Goal: Task Accomplishment & Management: Use online tool/utility

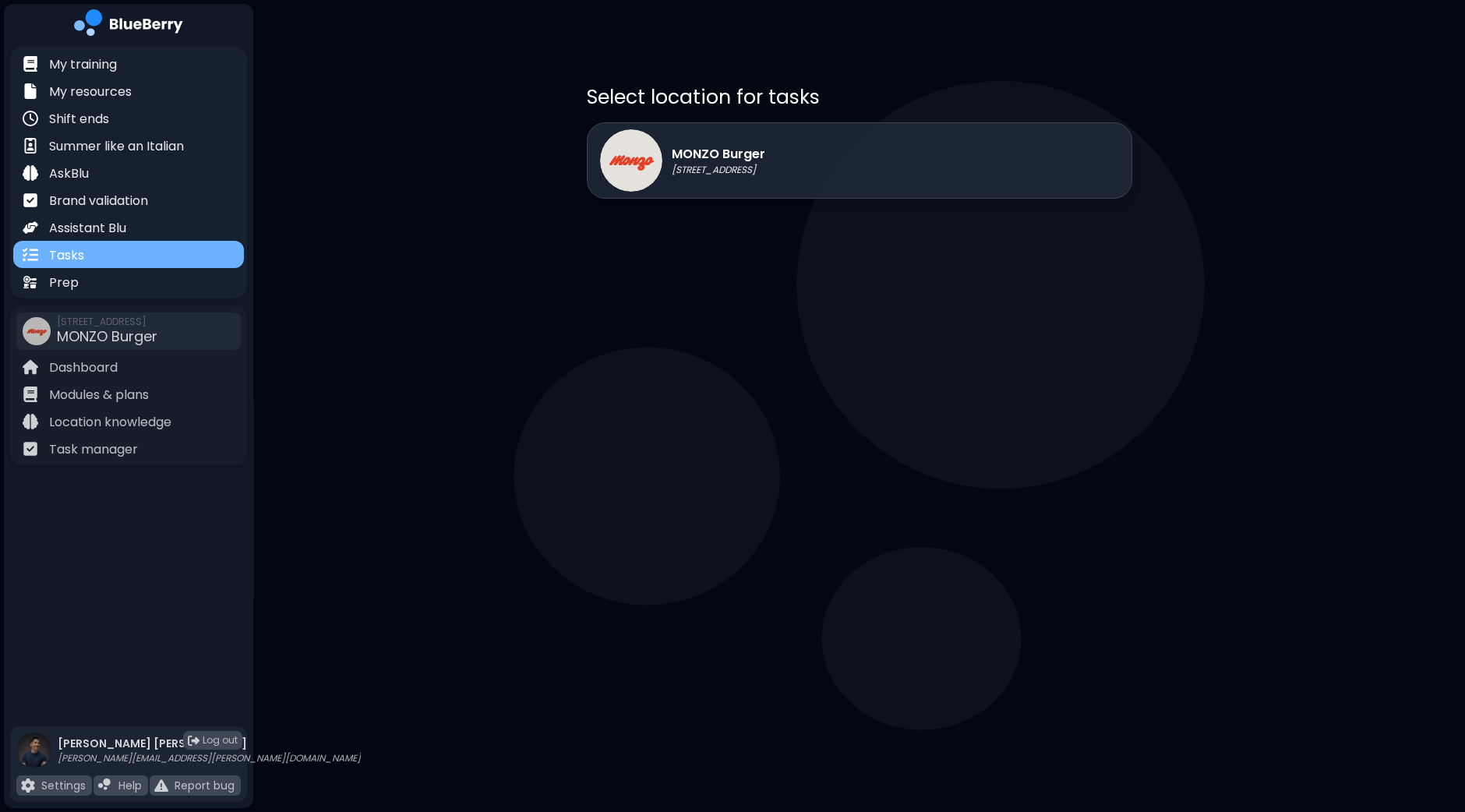
click at [75, 266] on div "Tasks" at bounding box center [128, 254] width 230 height 27
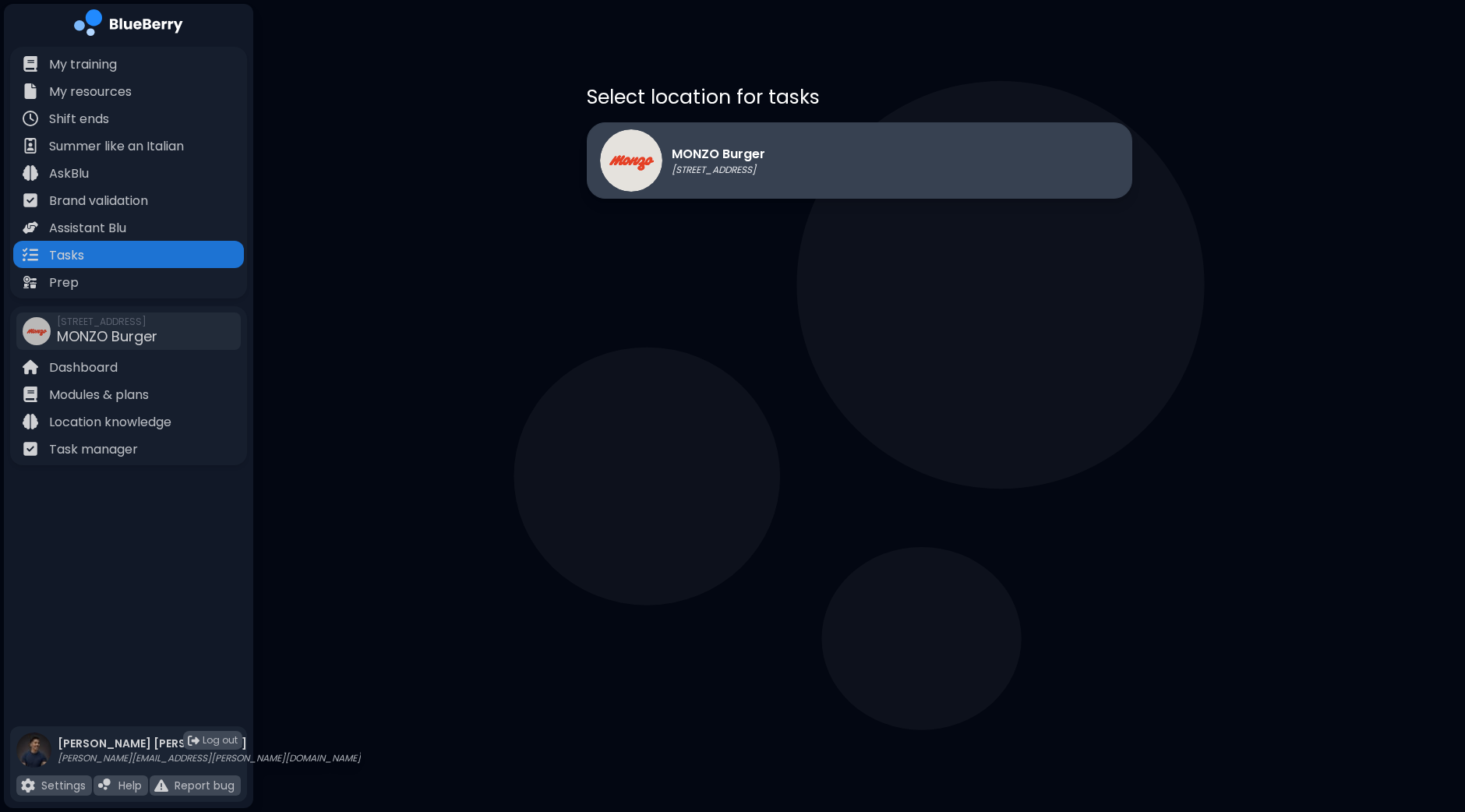
click at [751, 146] on p "MONZO Burger" at bounding box center [718, 153] width 94 height 18
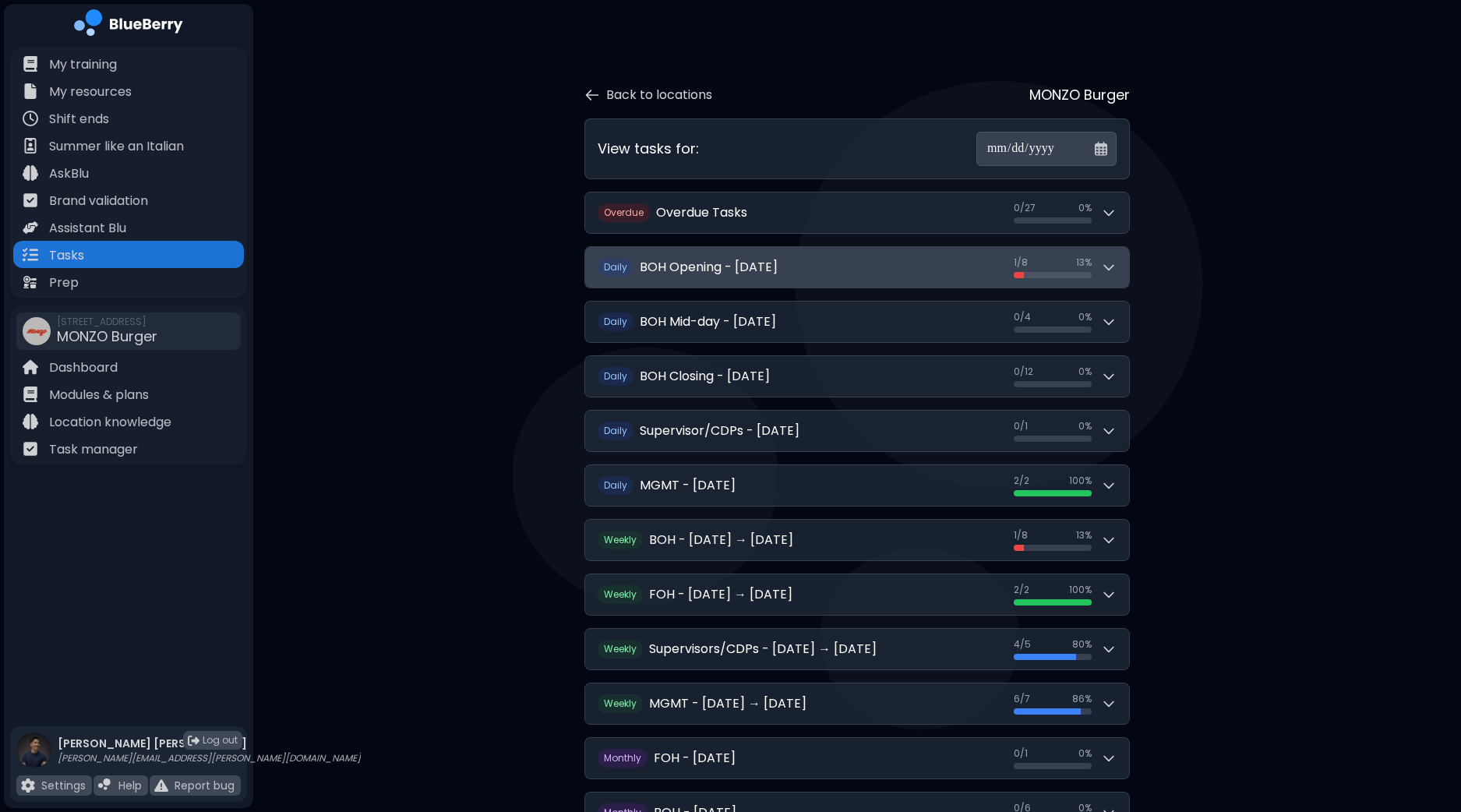
click at [1120, 271] on button "D aily BOH Opening - [DATE] 1 / 8 1 / 8 13 %" at bounding box center [857, 267] width 544 height 40
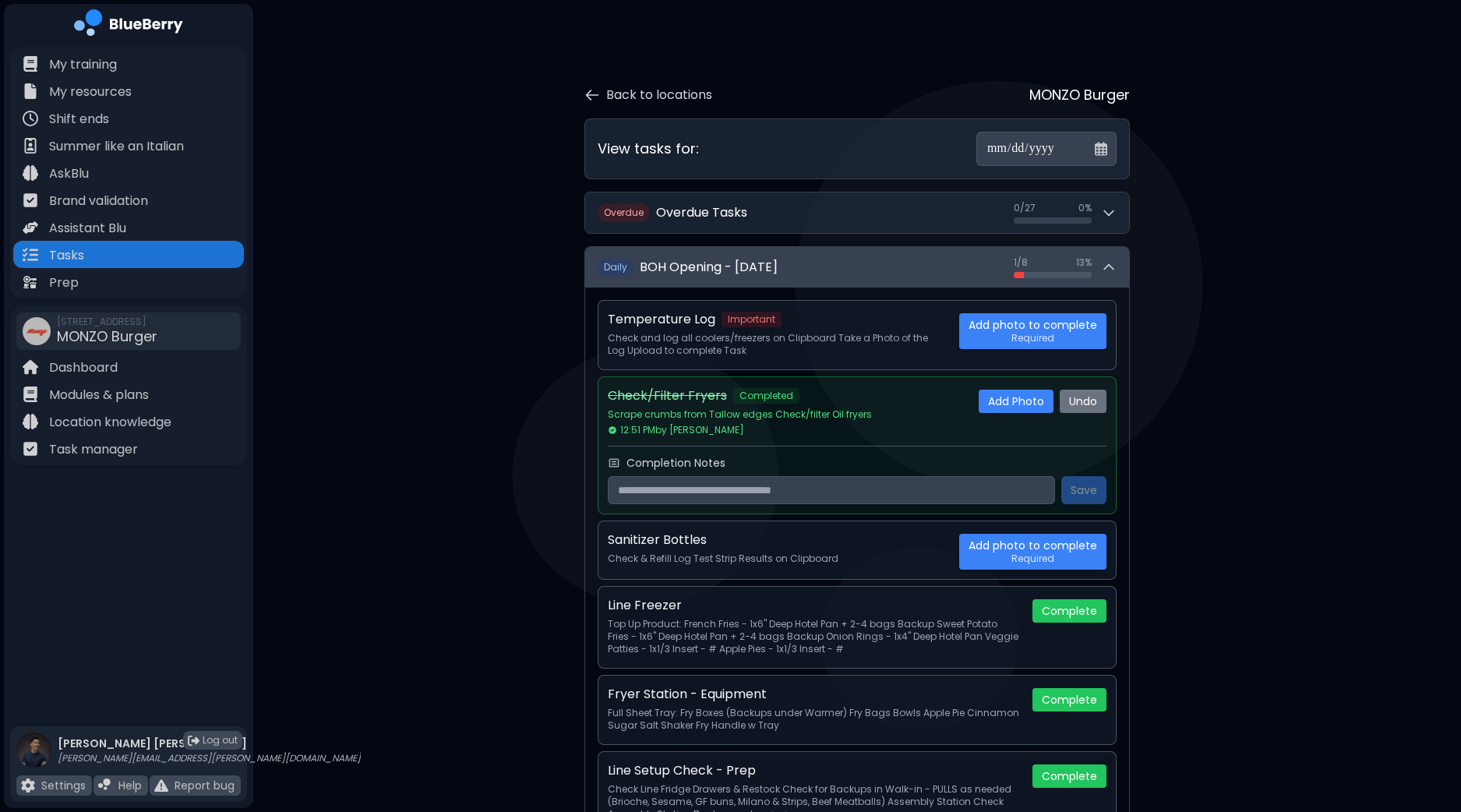
click at [1120, 271] on button "D aily BOH Opening - [DATE] 1 / 8 1 / 8 13 %" at bounding box center [857, 267] width 544 height 40
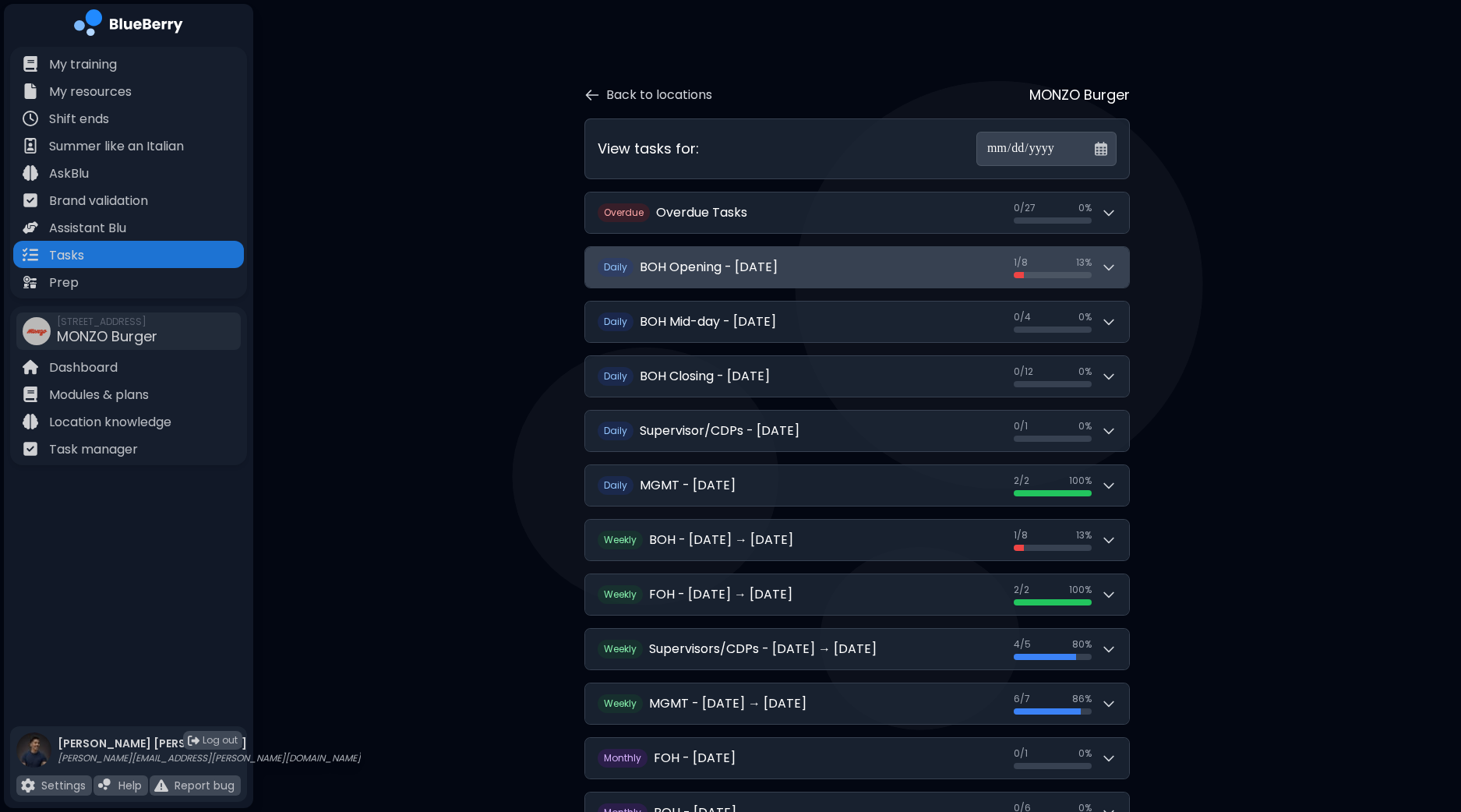
click at [1120, 271] on button "D aily BOH Opening - [DATE] 1 / 8 1 / 8 13 %" at bounding box center [857, 267] width 544 height 40
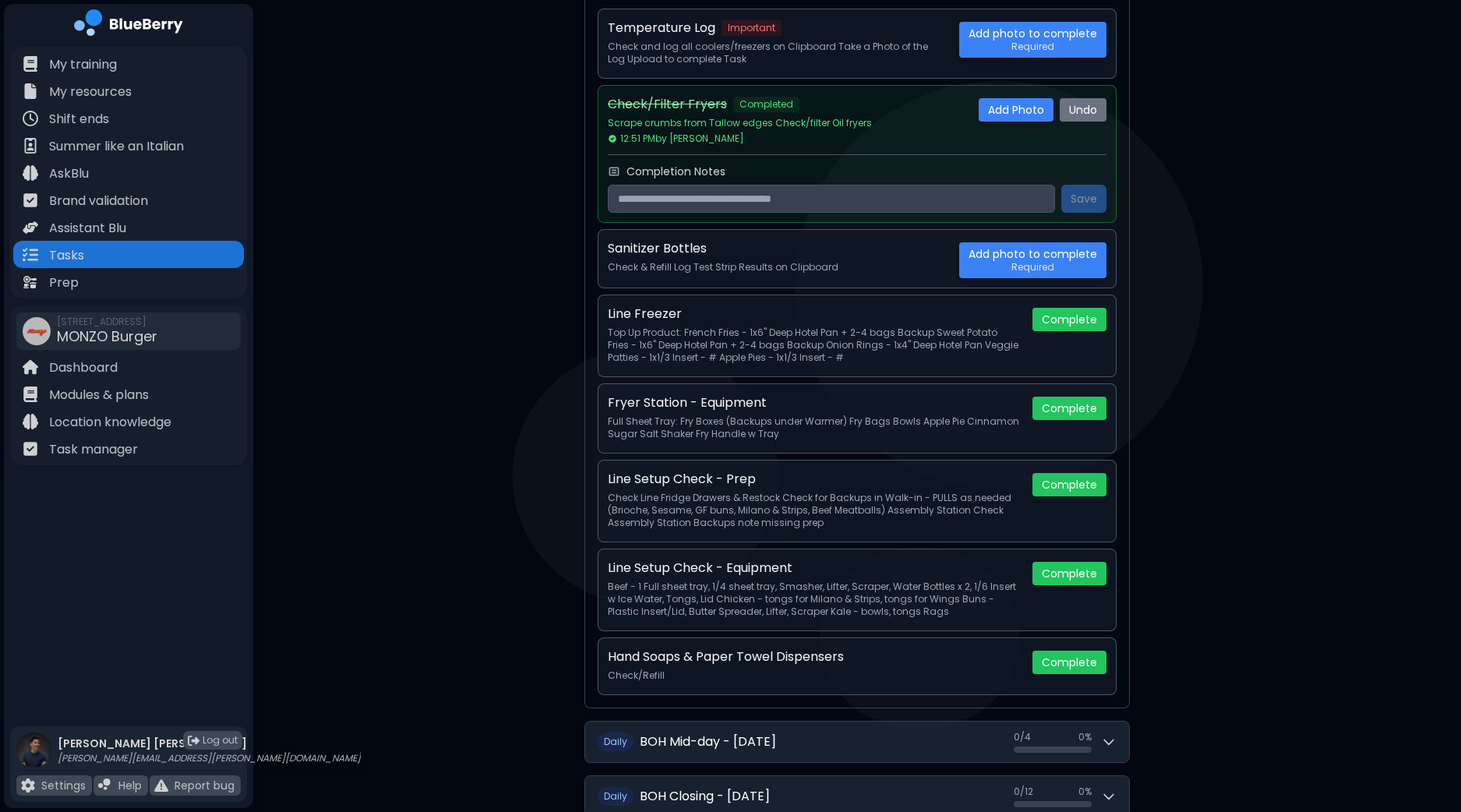
scroll to position [293, 0]
click at [1073, 406] on button "Complete" at bounding box center [1069, 407] width 74 height 24
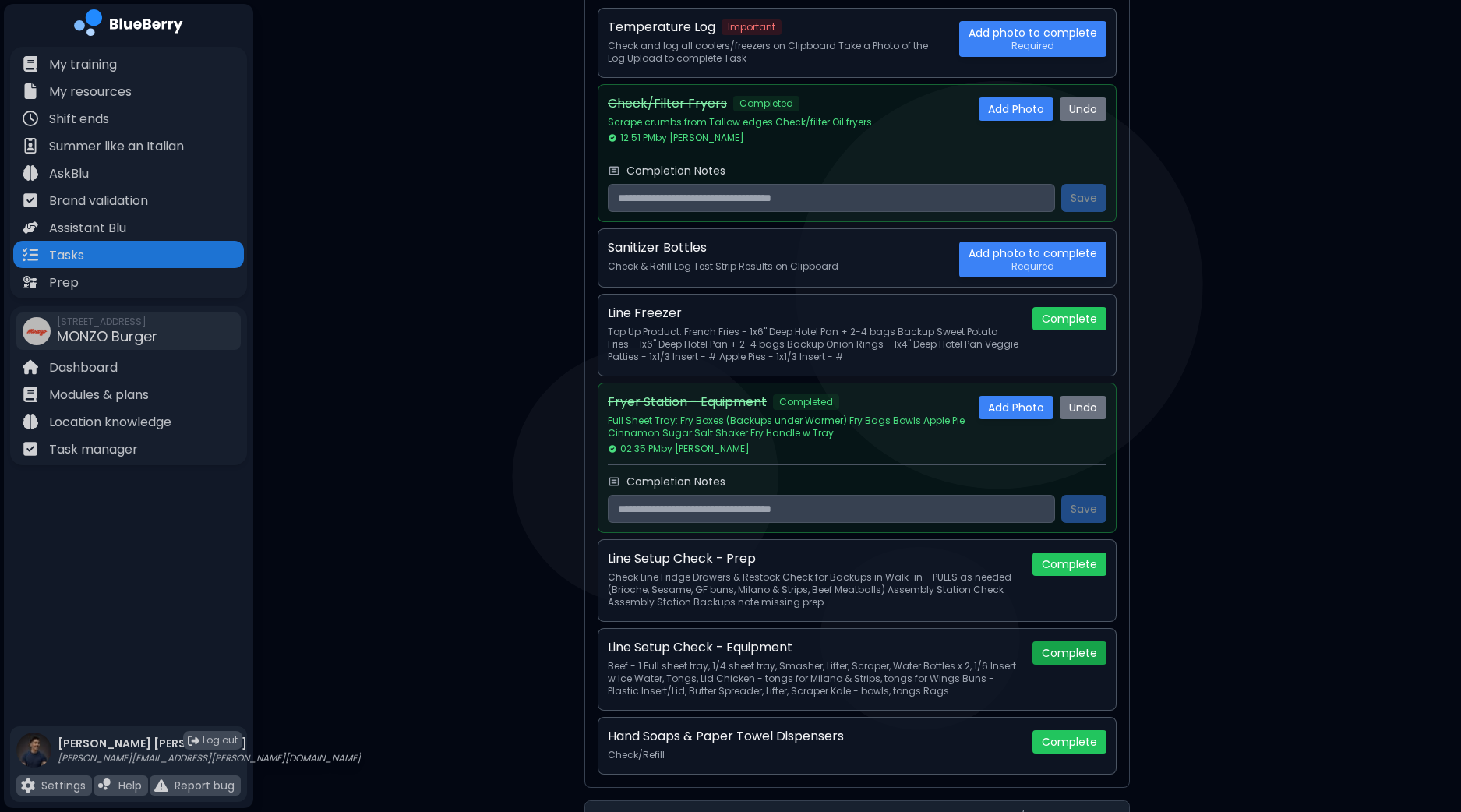
click at [1081, 653] on button "Complete" at bounding box center [1069, 653] width 74 height 24
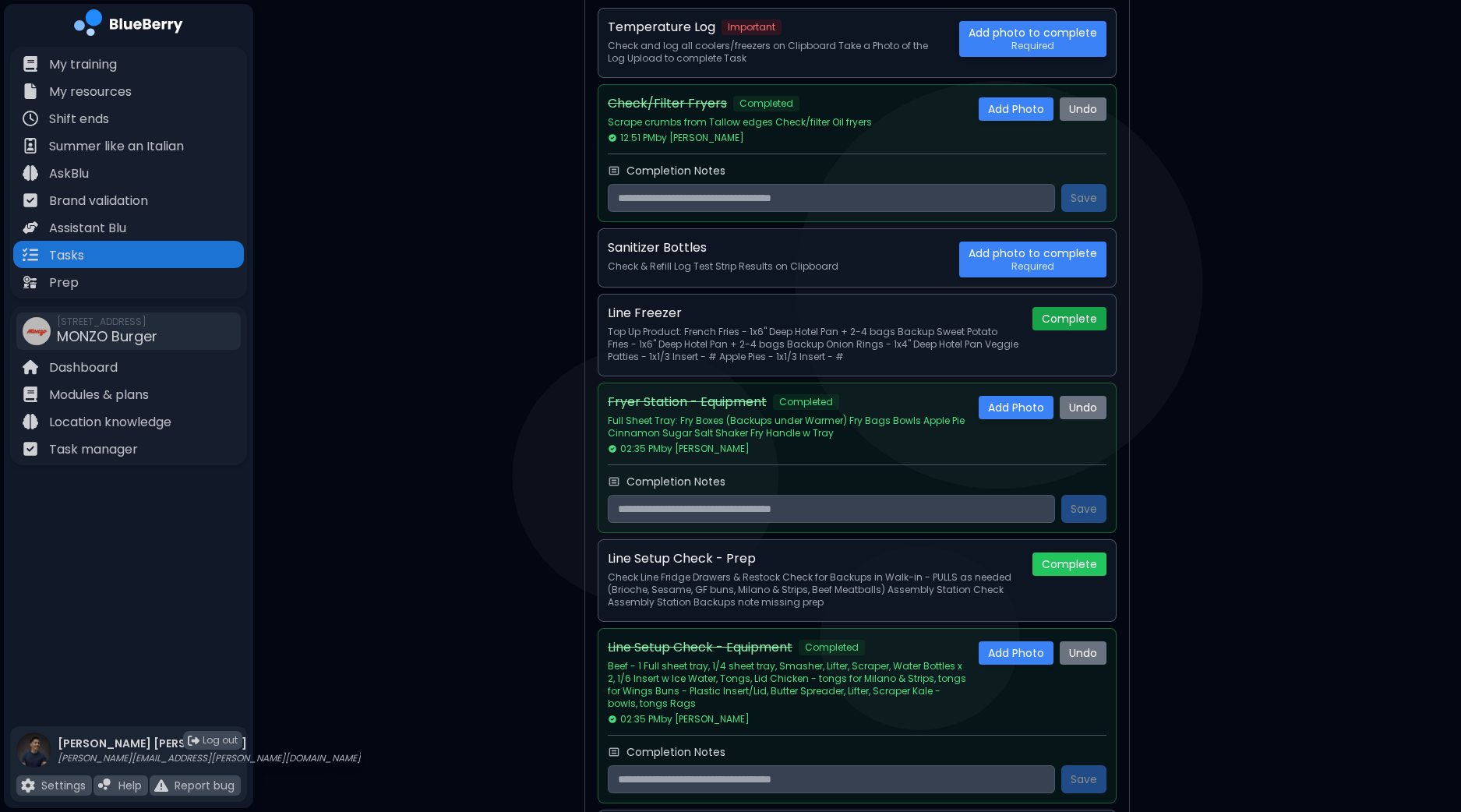
click at [1067, 315] on button "Complete" at bounding box center [1069, 318] width 74 height 24
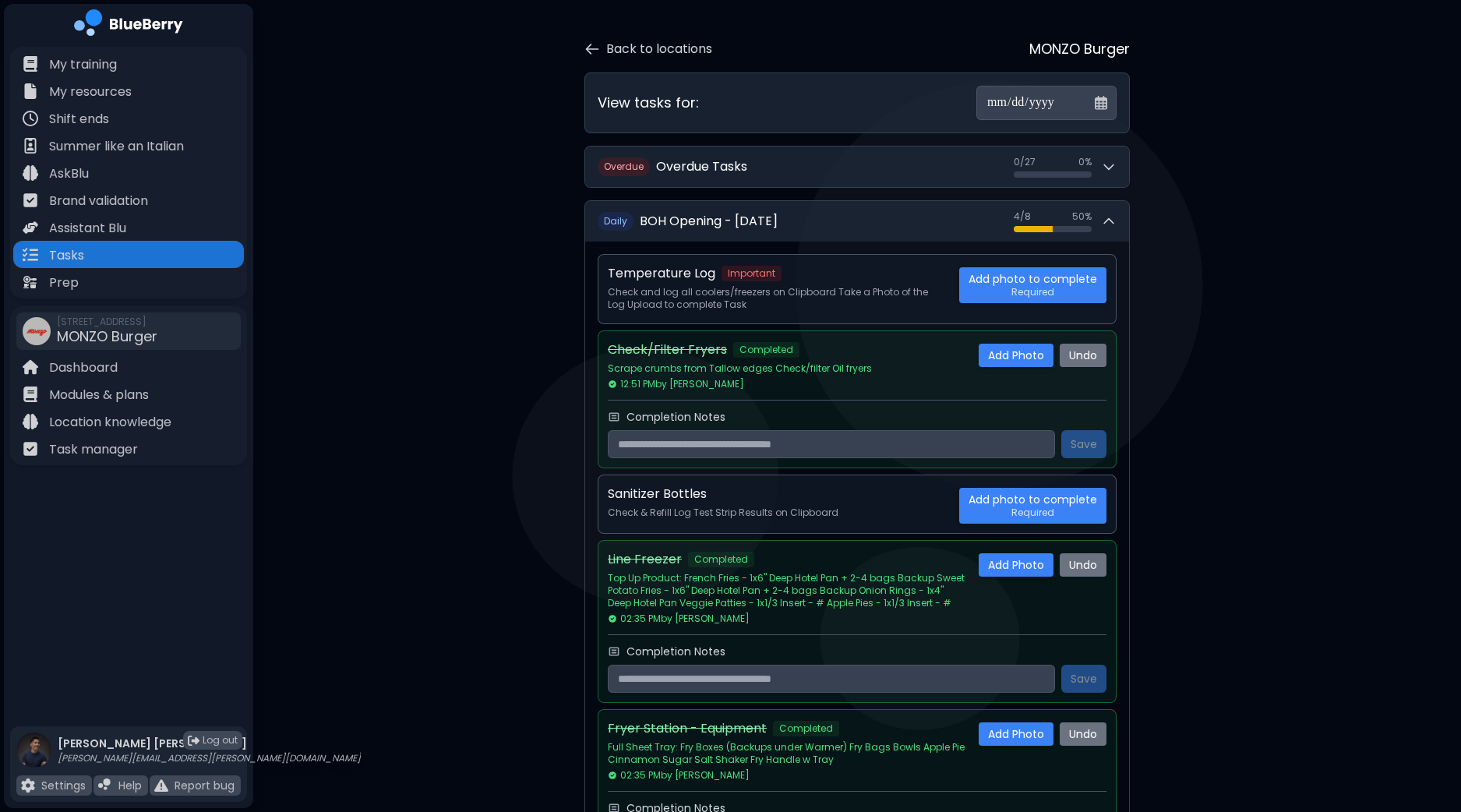
scroll to position [0, 0]
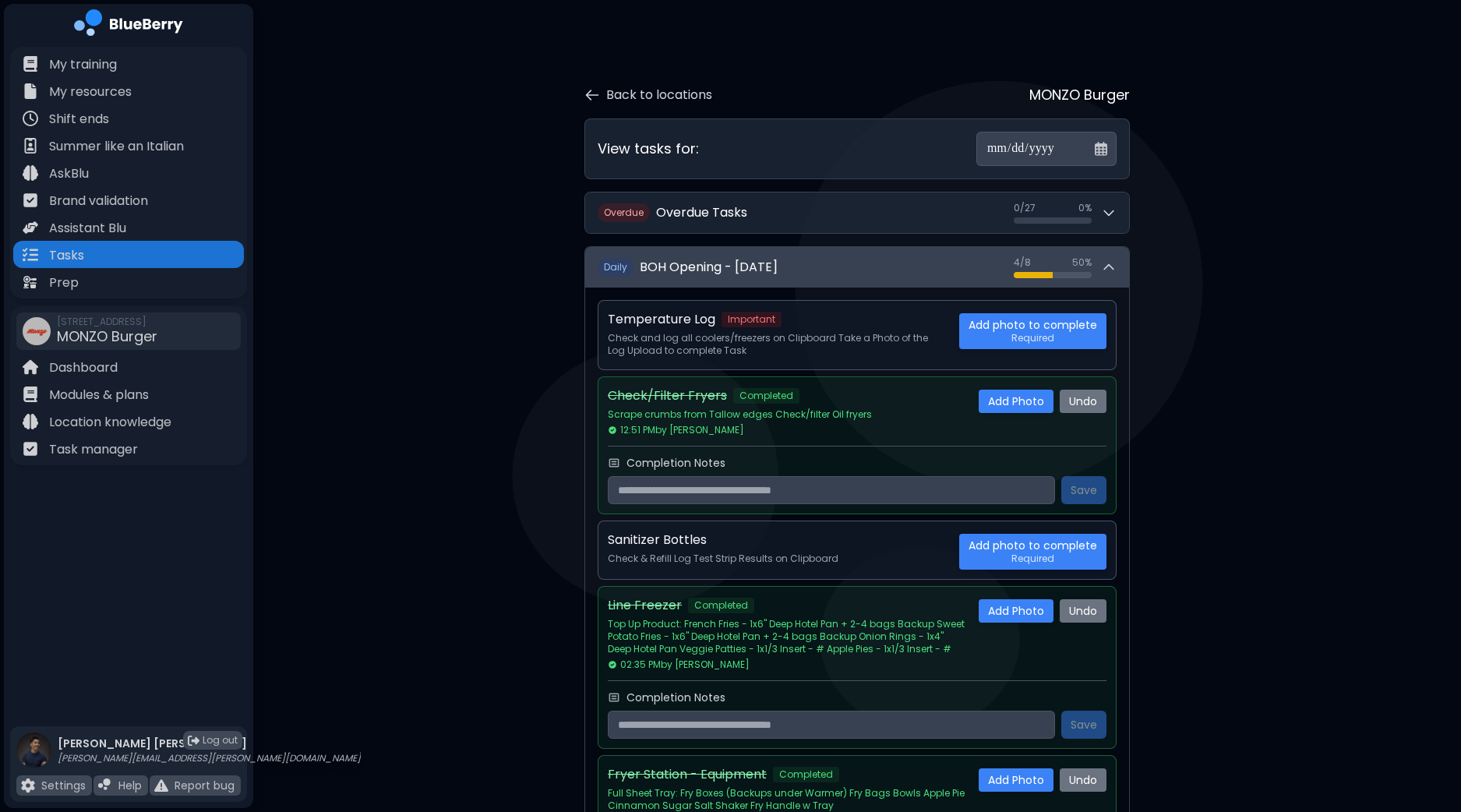
click at [1122, 263] on button "D aily BOH Opening - [DATE] 4 / 8 4 / 8 50 %" at bounding box center [857, 267] width 544 height 40
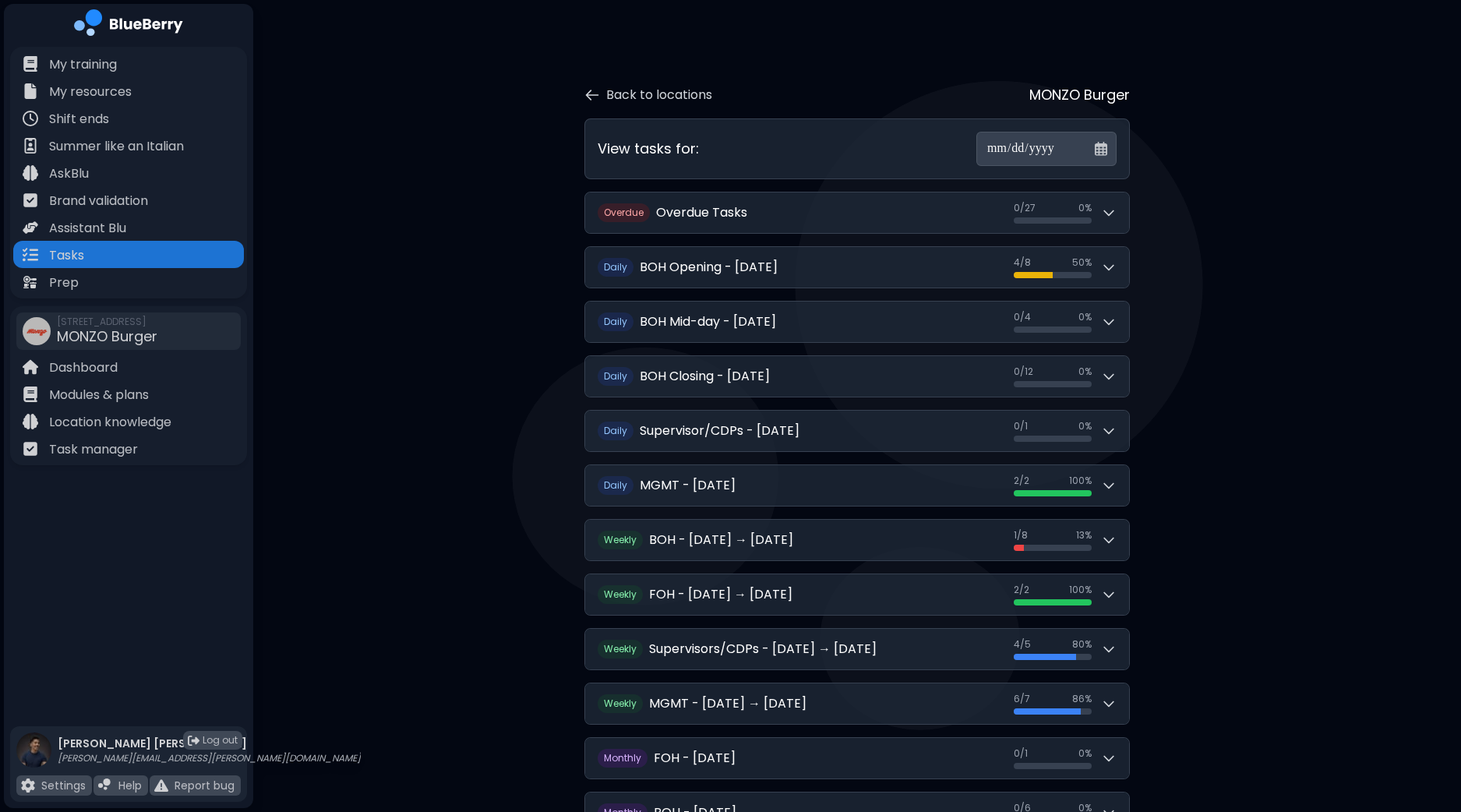
click at [421, 497] on div "**********" at bounding box center [857, 502] width 1208 height 1005
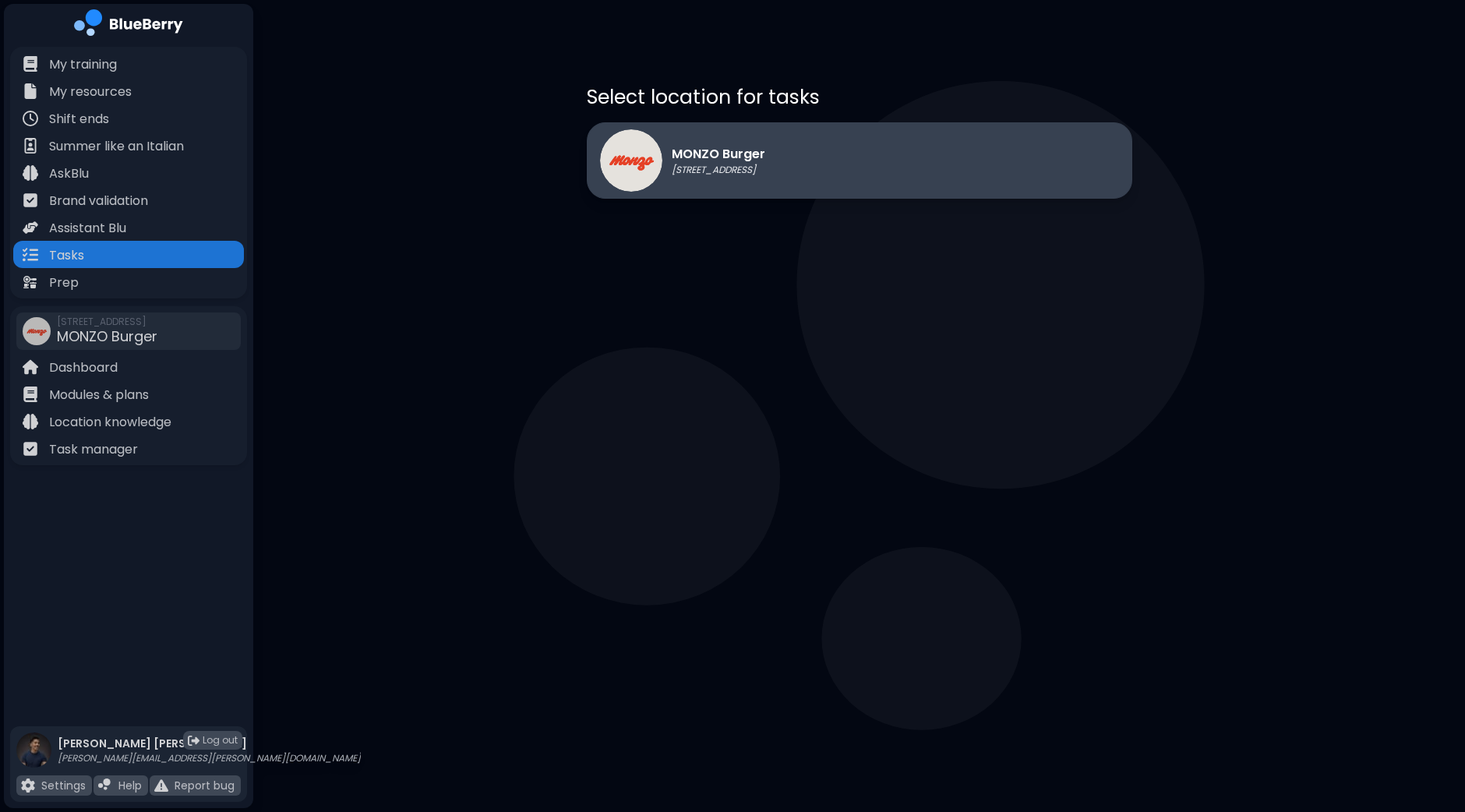
click at [1007, 189] on div "MONZO Burger 1401 Granville St, Vancouver" at bounding box center [860, 160] width 546 height 76
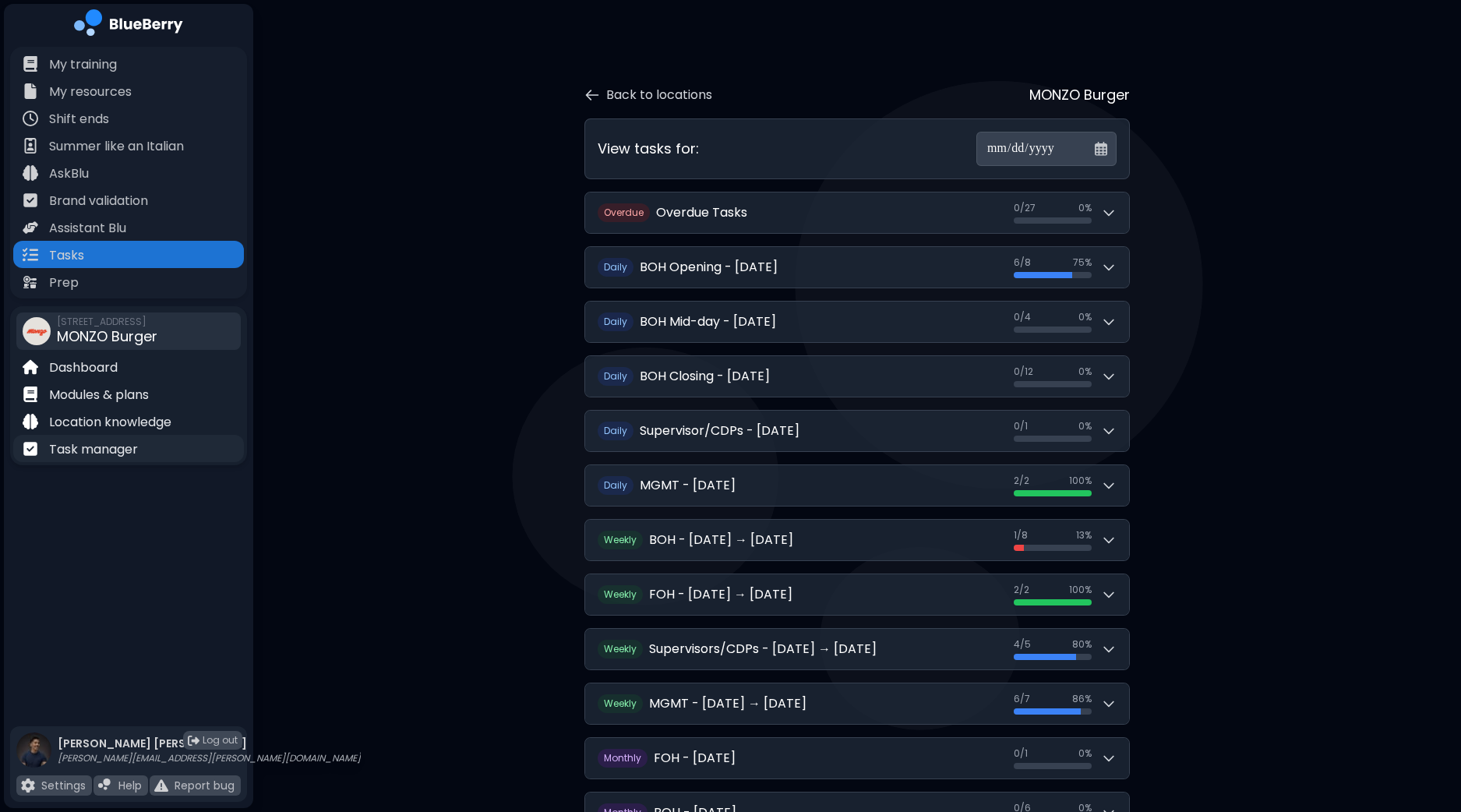
click at [109, 441] on p "Task manager" at bounding box center [93, 449] width 88 height 18
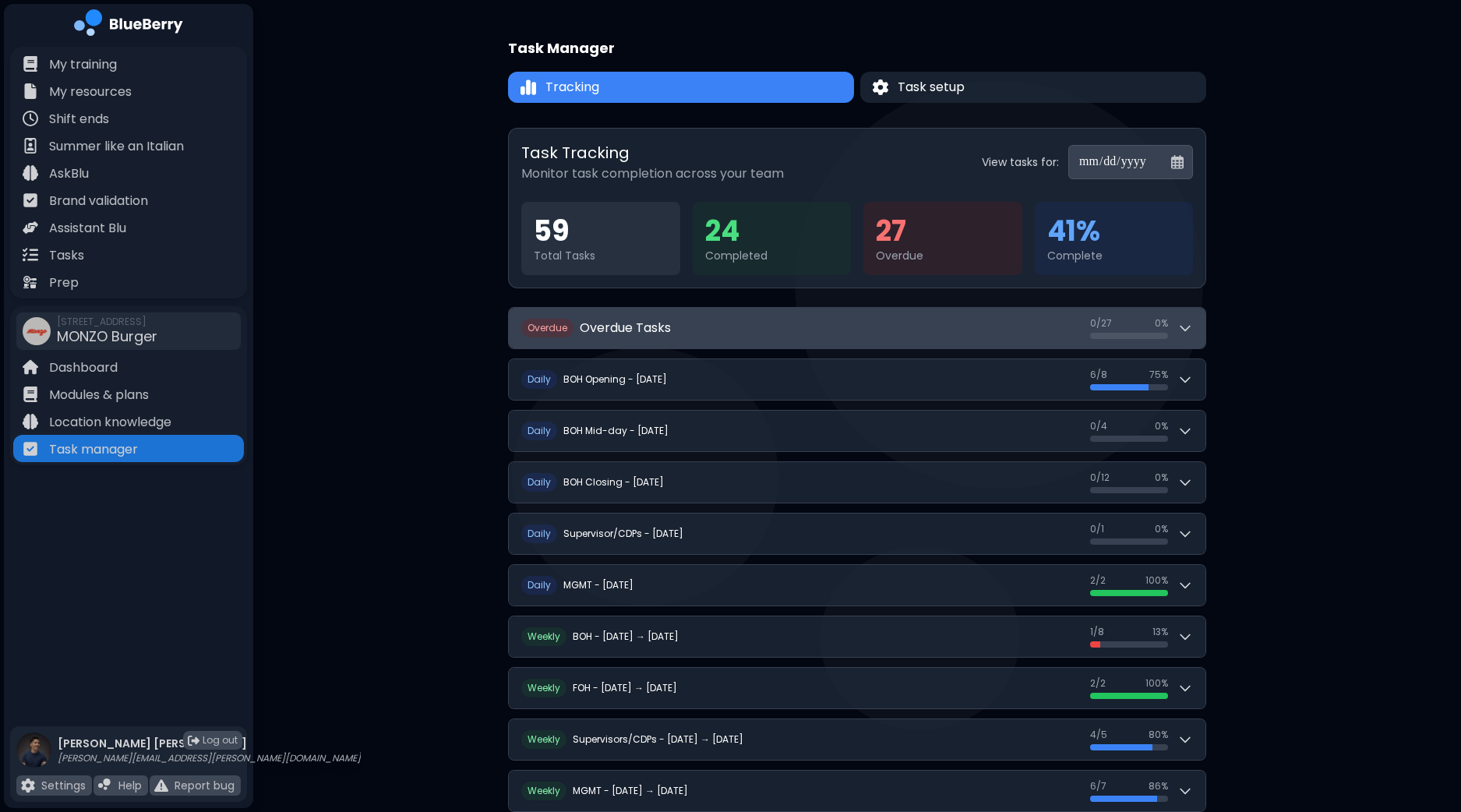
click at [1195, 329] on button "O verdue Overdue Tasks 0 / 27 0 / 27 0 %" at bounding box center [857, 328] width 696 height 40
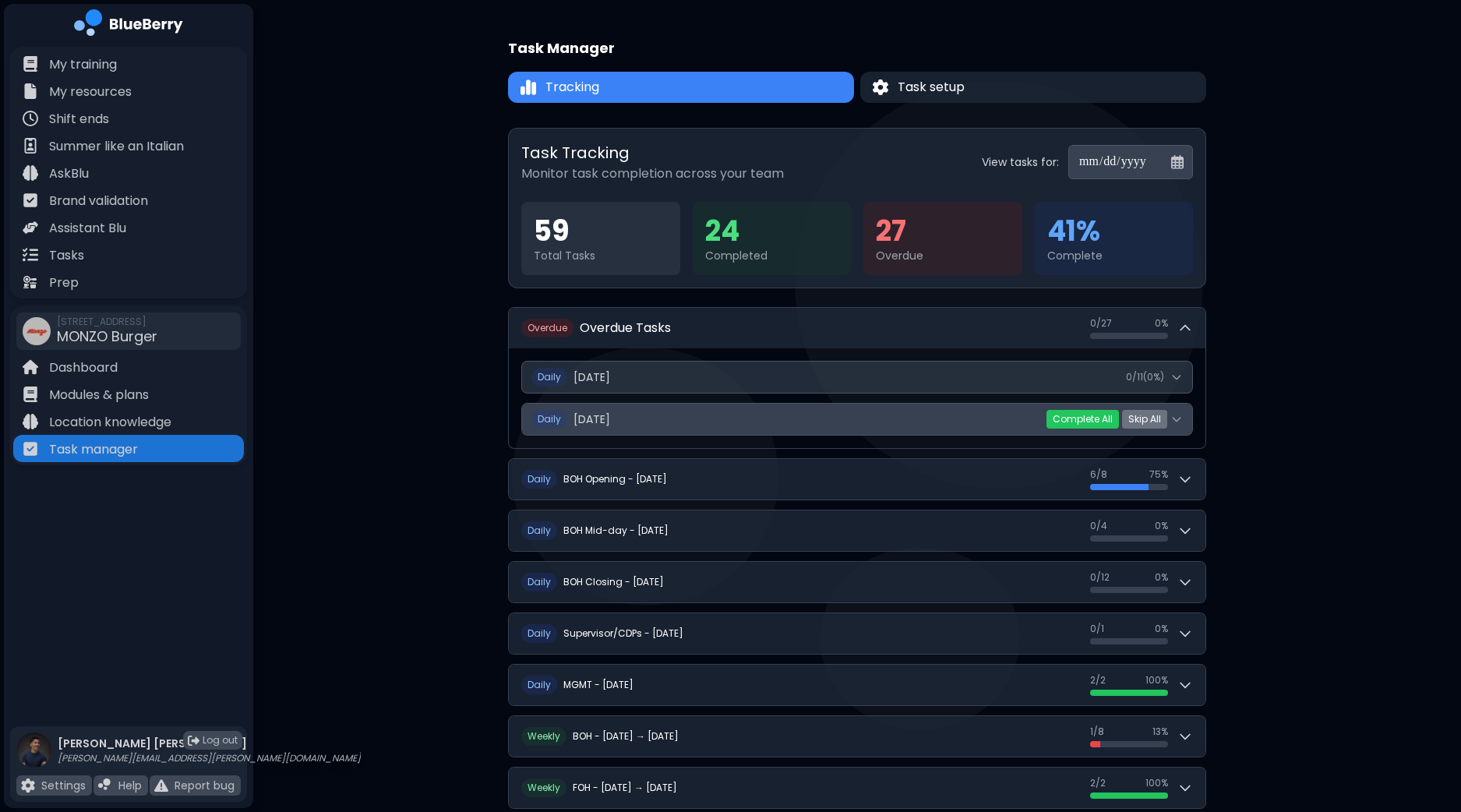
click at [1181, 419] on icon at bounding box center [1176, 419] width 12 height 12
click at [1178, 422] on icon at bounding box center [1176, 419] width 12 height 12
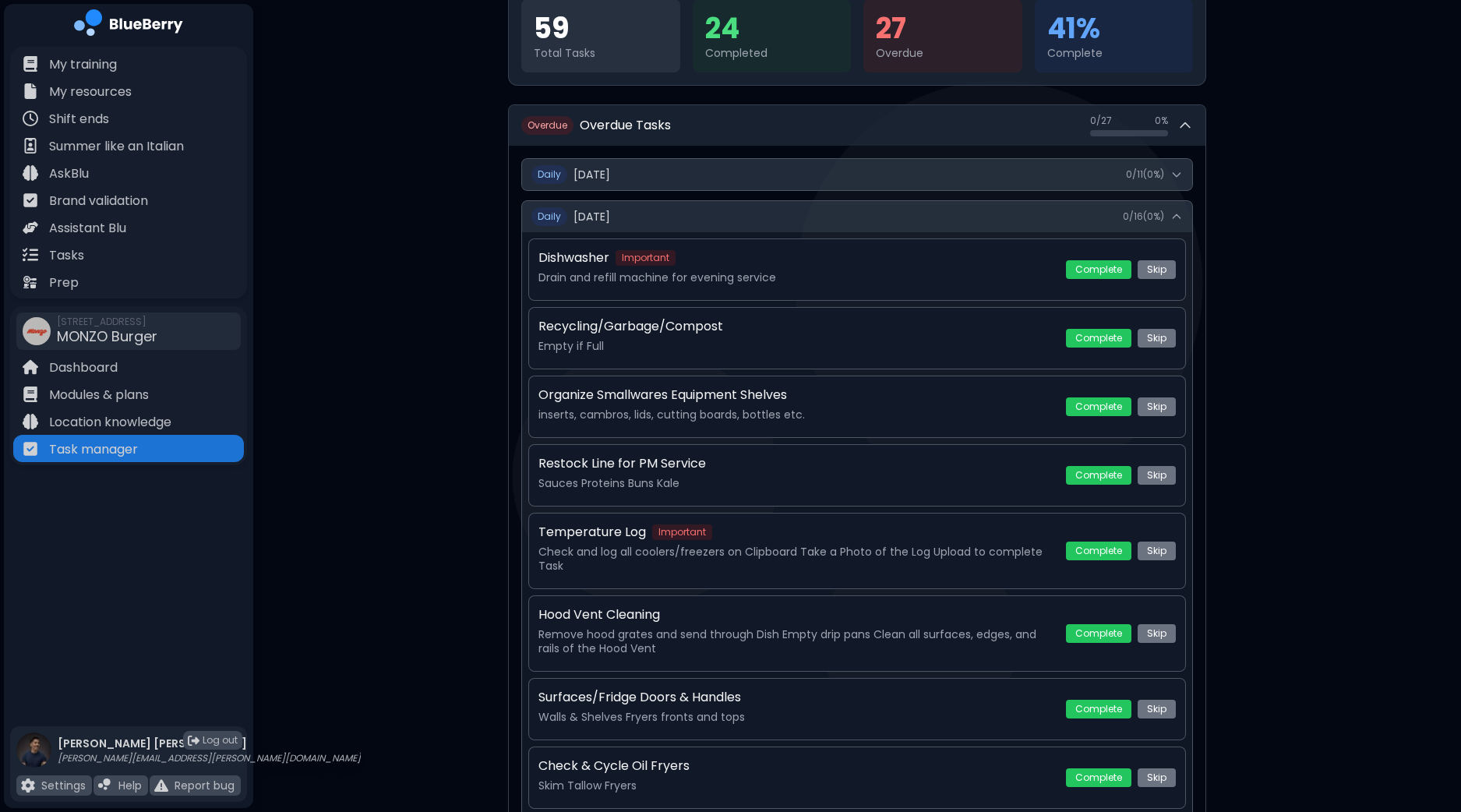
scroll to position [96, 0]
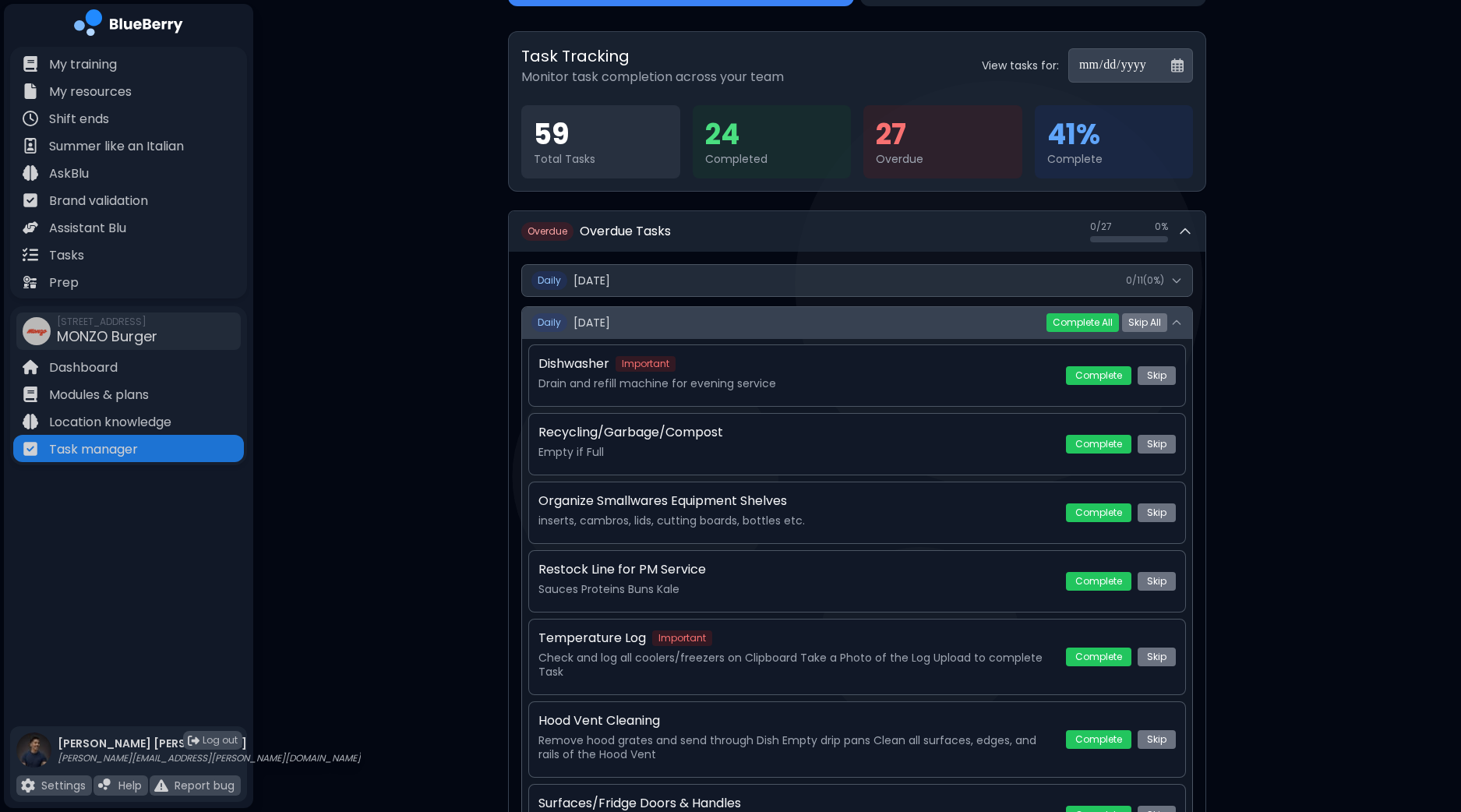
click at [1183, 328] on button "Daily Thursday, September 25 0 / 16 ( 0 %)" at bounding box center [857, 322] width 670 height 32
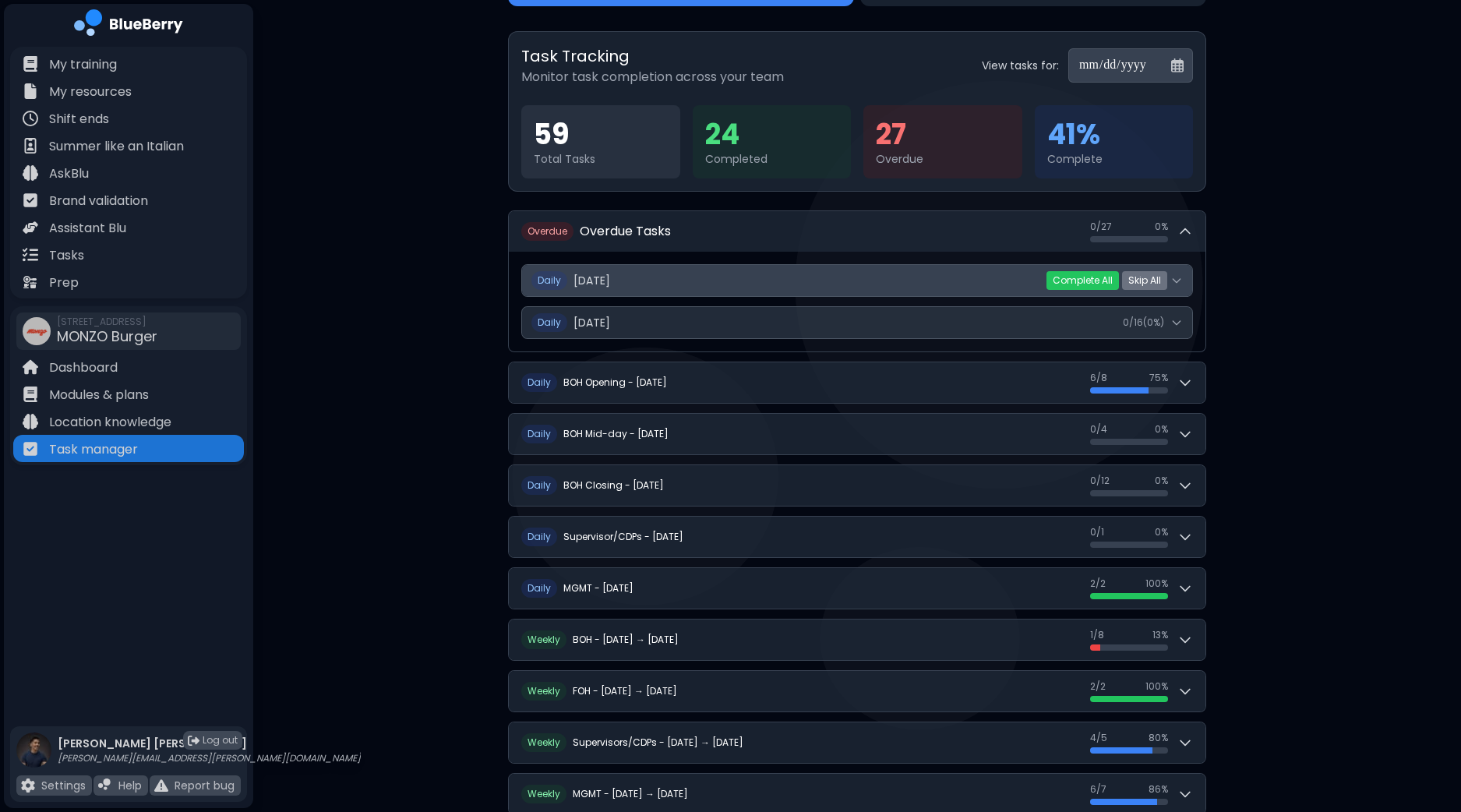
click at [1189, 285] on button "Daily Friday, September 26 0 / 11 ( 0 %)" at bounding box center [857, 280] width 670 height 32
click at [1180, 280] on icon at bounding box center [1176, 280] width 12 height 12
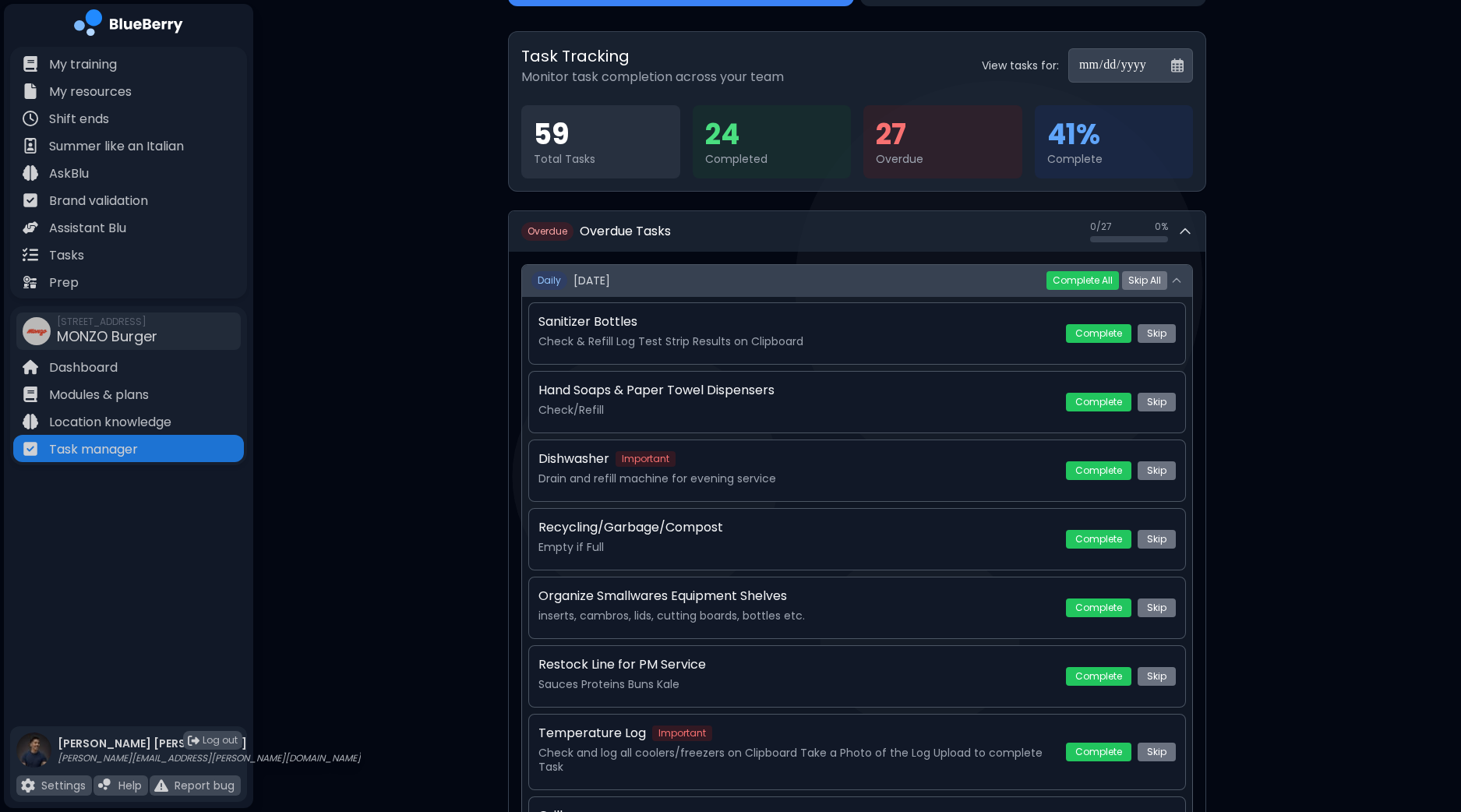
click at [1176, 284] on icon at bounding box center [1176, 280] width 12 height 12
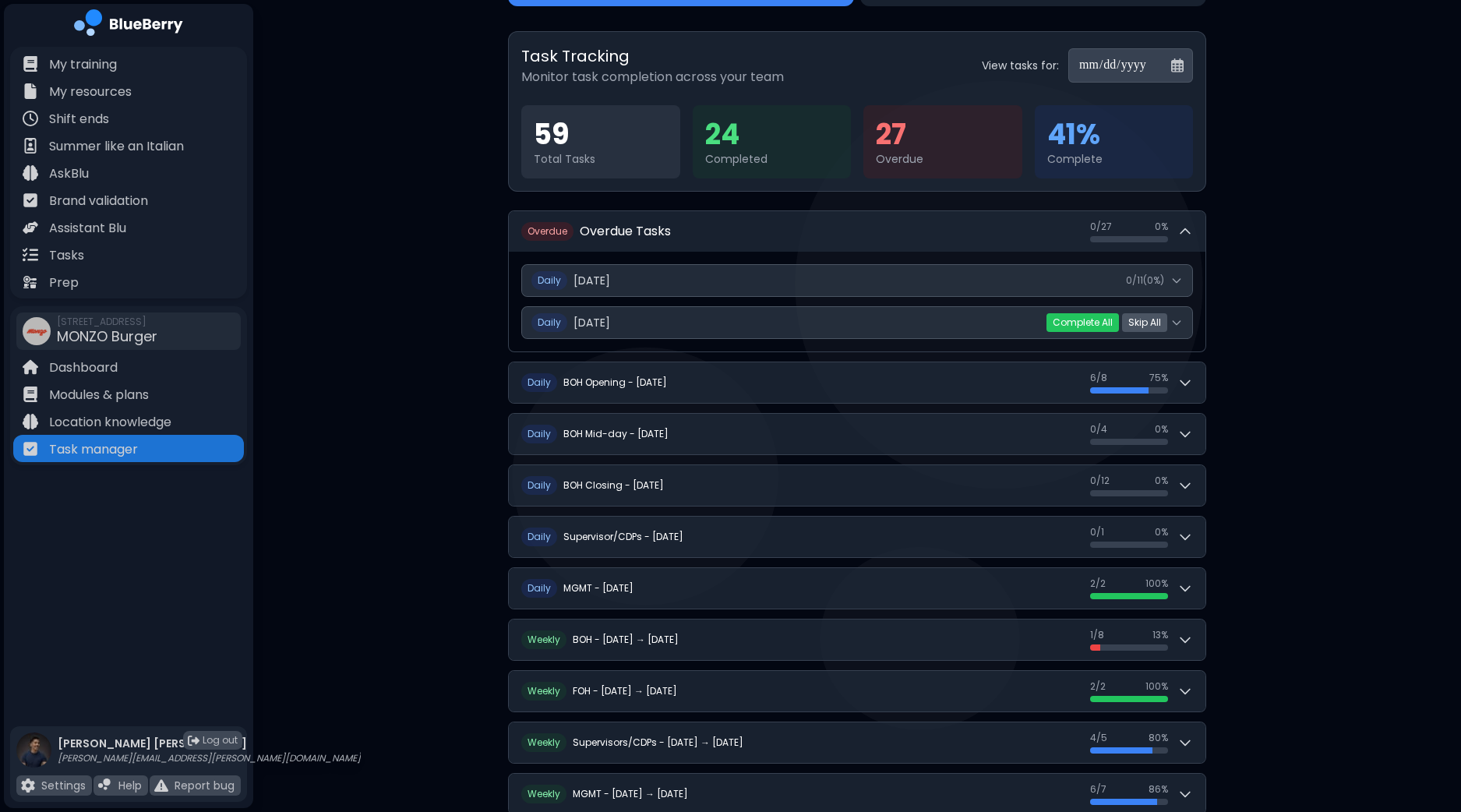
click at [1140, 320] on button "Skip All" at bounding box center [1145, 322] width 46 height 18
click at [1118, 319] on button "Yes" at bounding box center [1117, 322] width 29 height 16
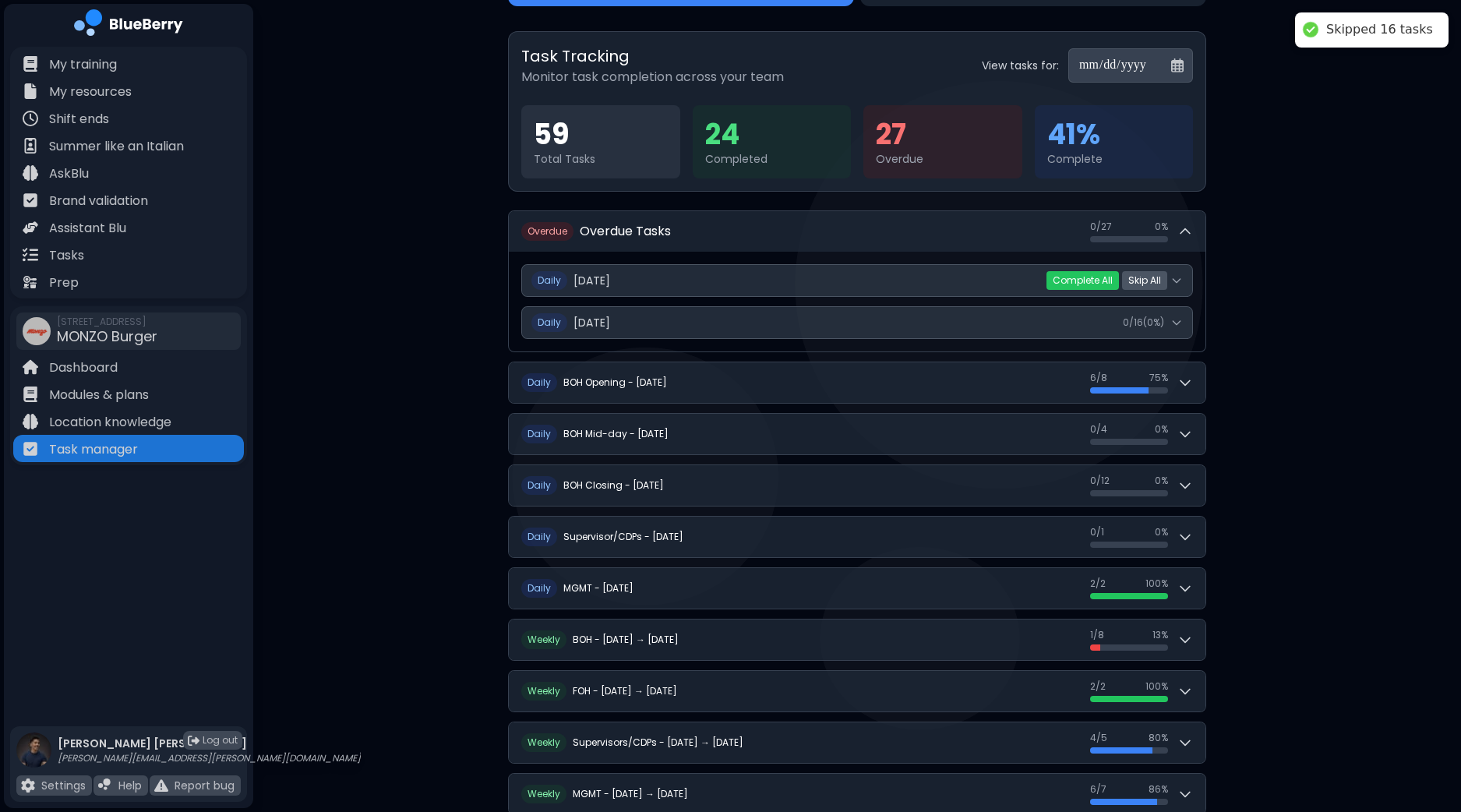
click at [1152, 282] on button "Skip All" at bounding box center [1145, 280] width 46 height 18
click at [1122, 282] on button "Yes" at bounding box center [1117, 280] width 29 height 16
click at [1284, 346] on div "**********" at bounding box center [857, 481] width 1208 height 1154
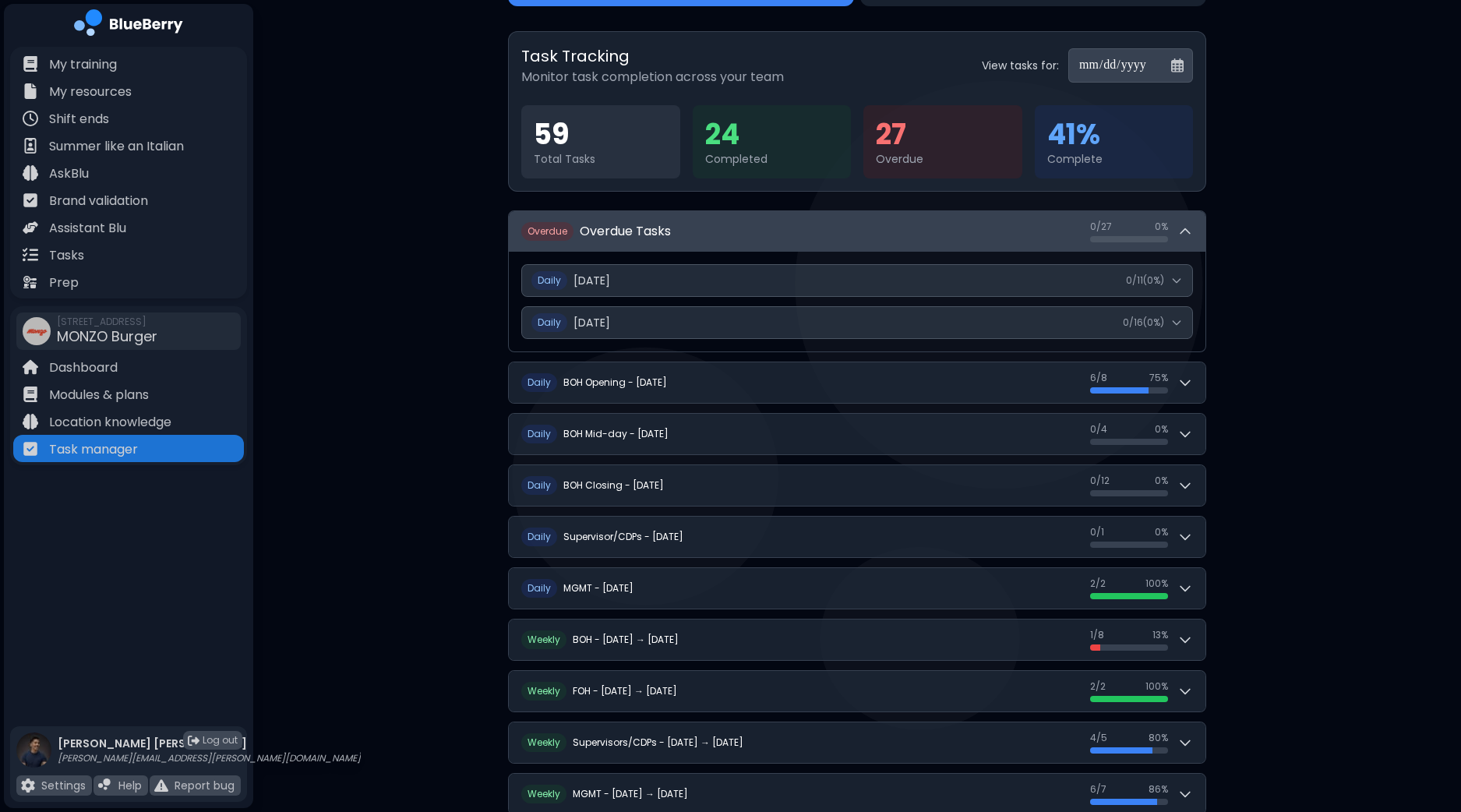
click at [1192, 231] on div "0 / 27 0 / 27 0 %" at bounding box center [1140, 231] width 102 height 22
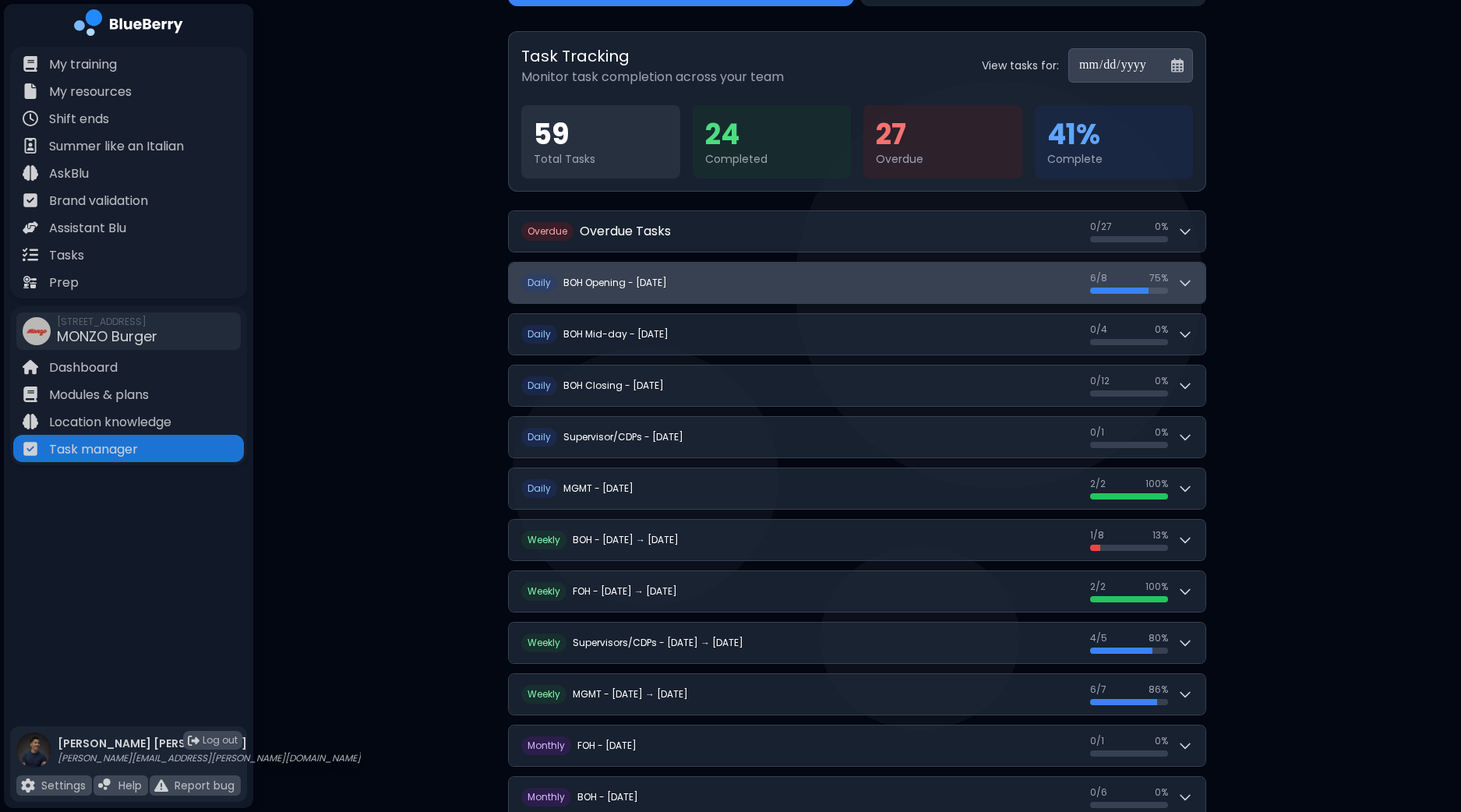
click at [1196, 288] on button "D aily BOH Opening - Sunday, September 28 6 / 8 6 / 8 75 %" at bounding box center [857, 283] width 696 height 40
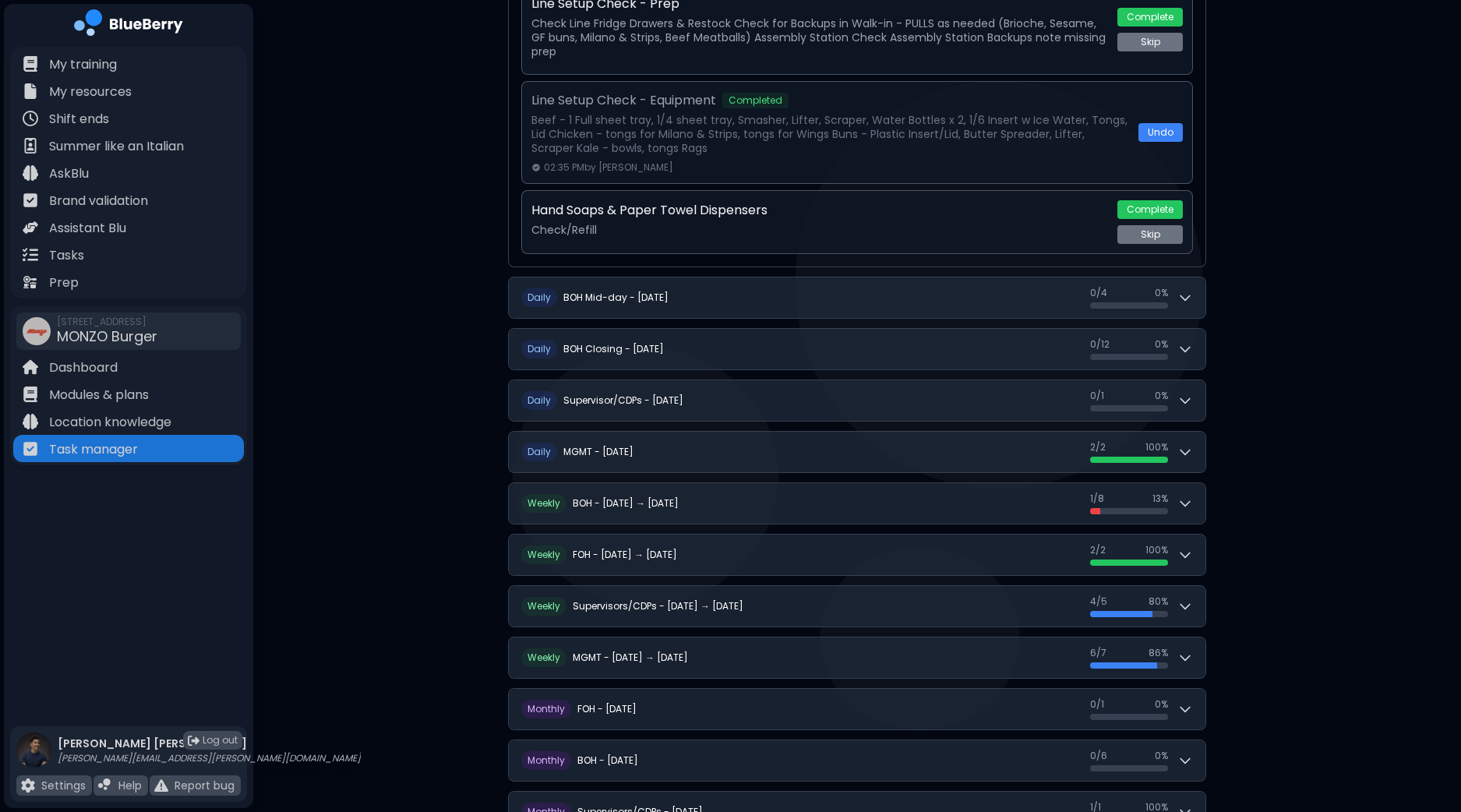
scroll to position [877, 0]
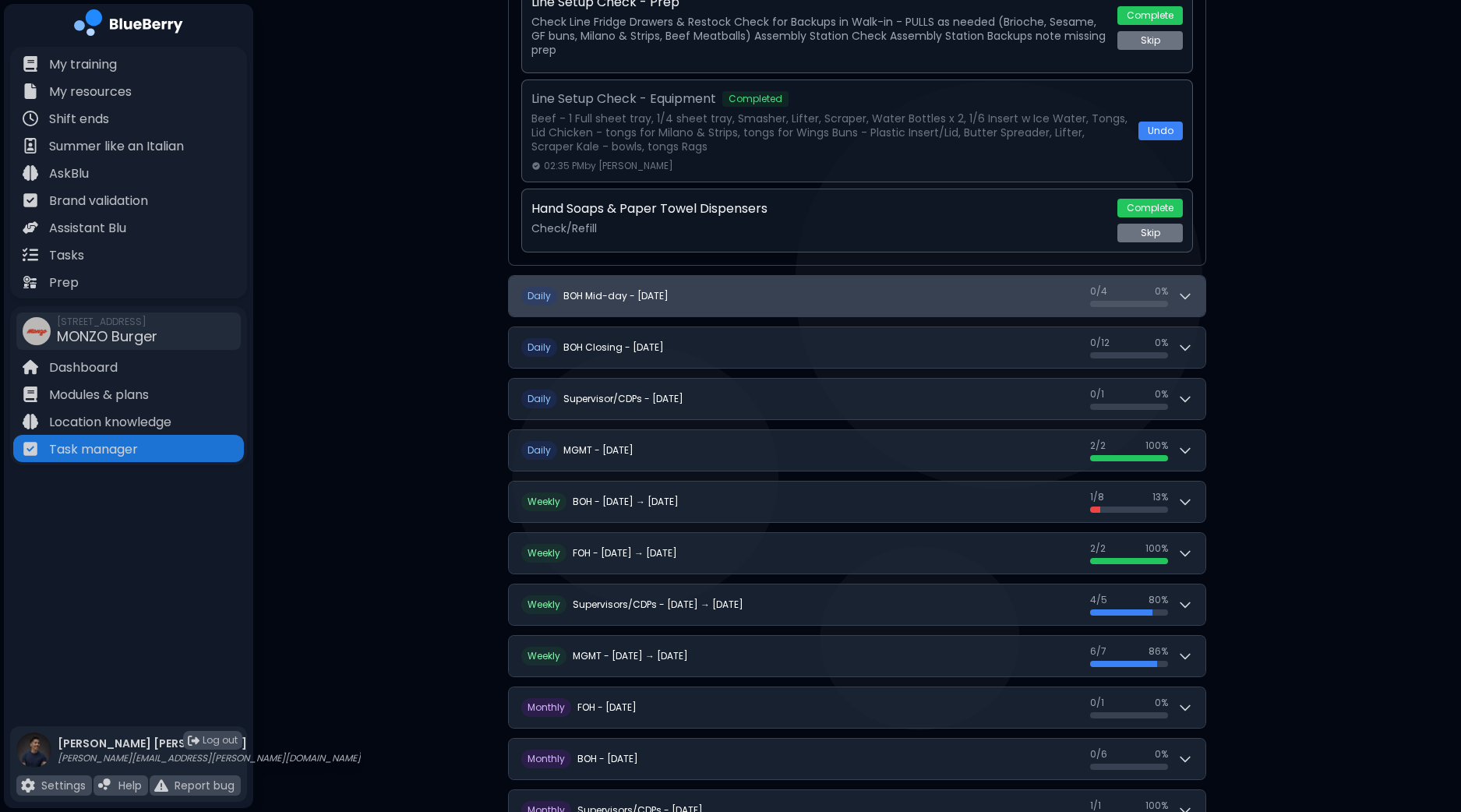
click at [1191, 298] on icon at bounding box center [1185, 296] width 16 height 16
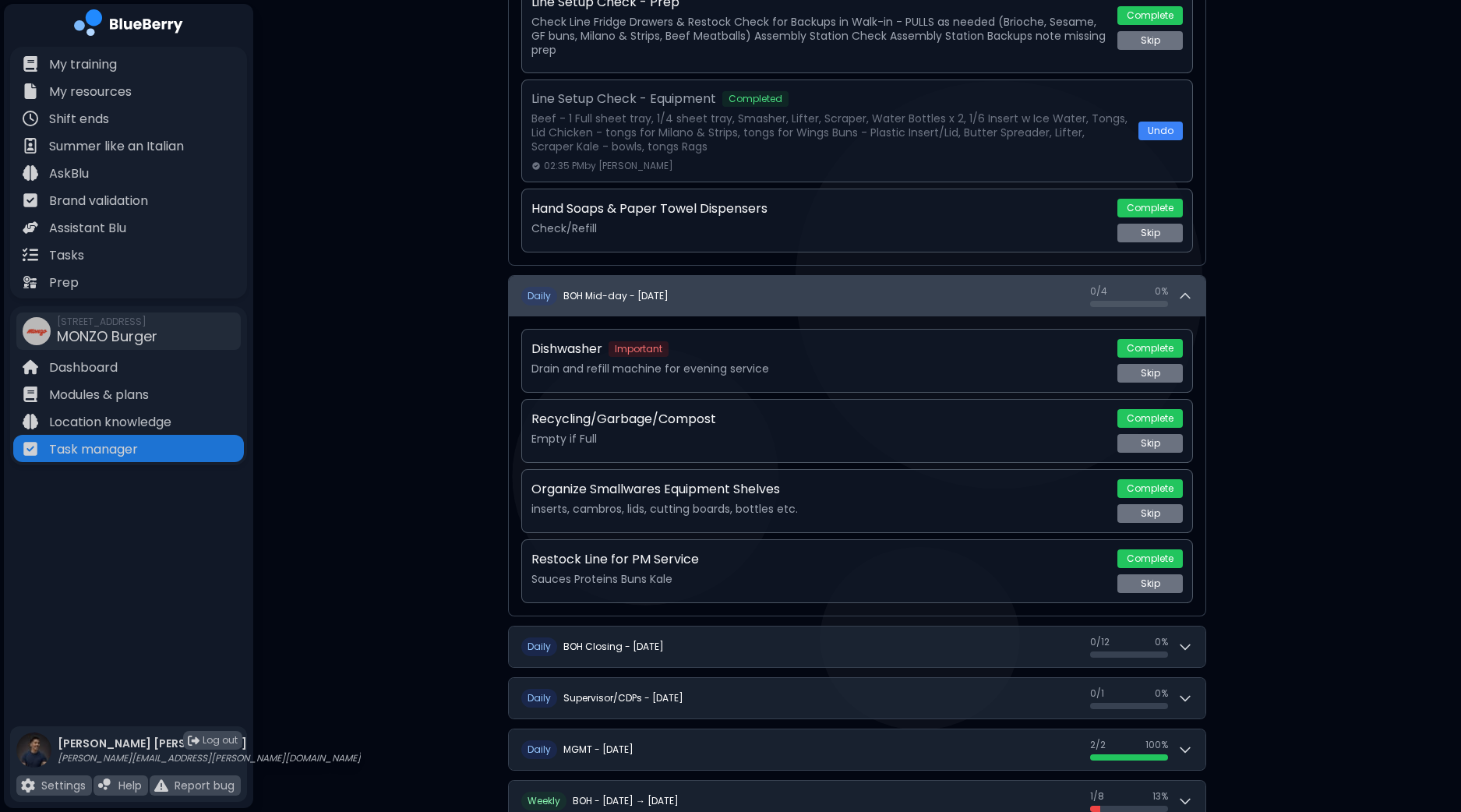
click at [1191, 298] on icon at bounding box center [1185, 296] width 16 height 16
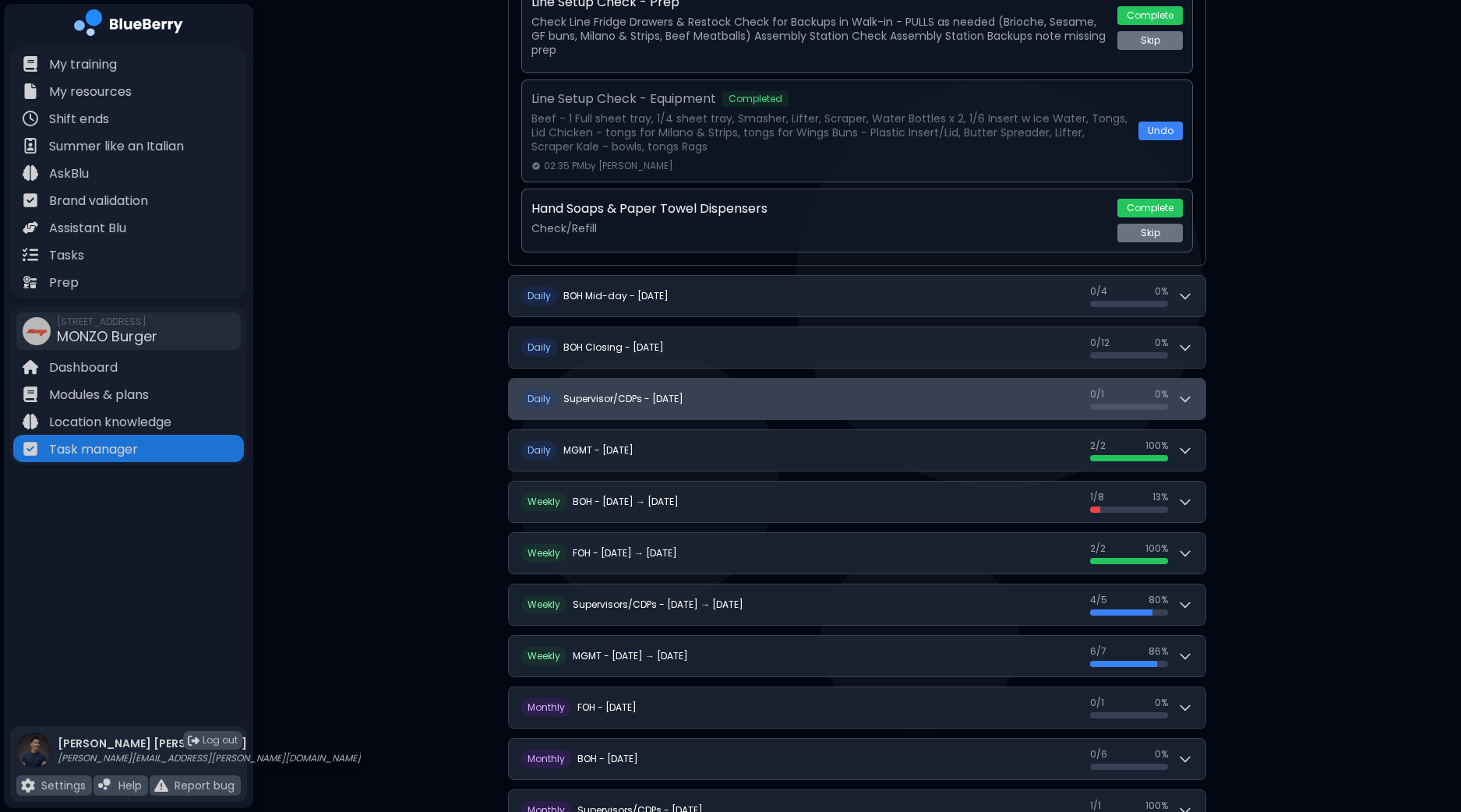
click at [1184, 392] on icon at bounding box center [1185, 399] width 16 height 16
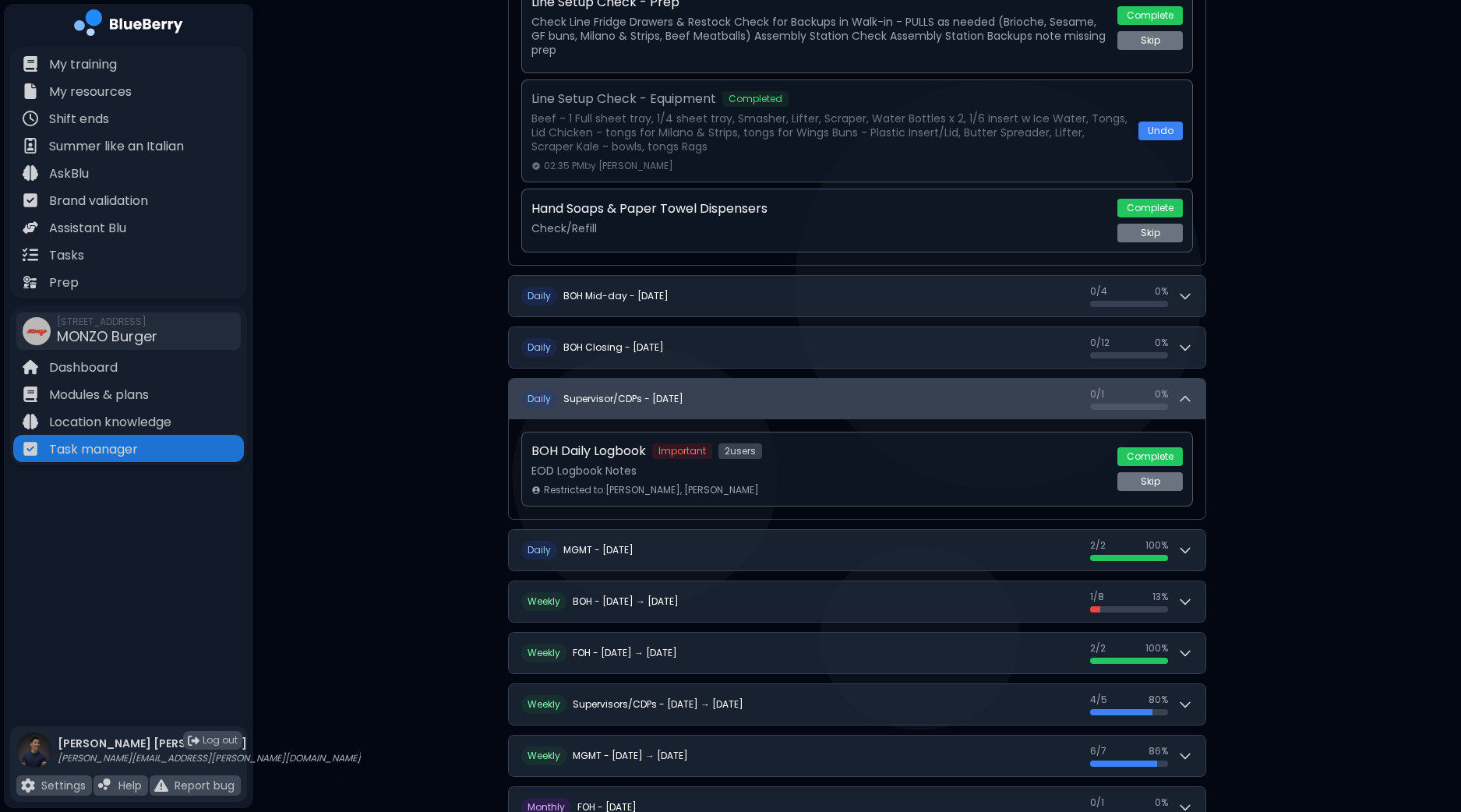
click at [1184, 397] on icon at bounding box center [1184, 399] width 10 height 4
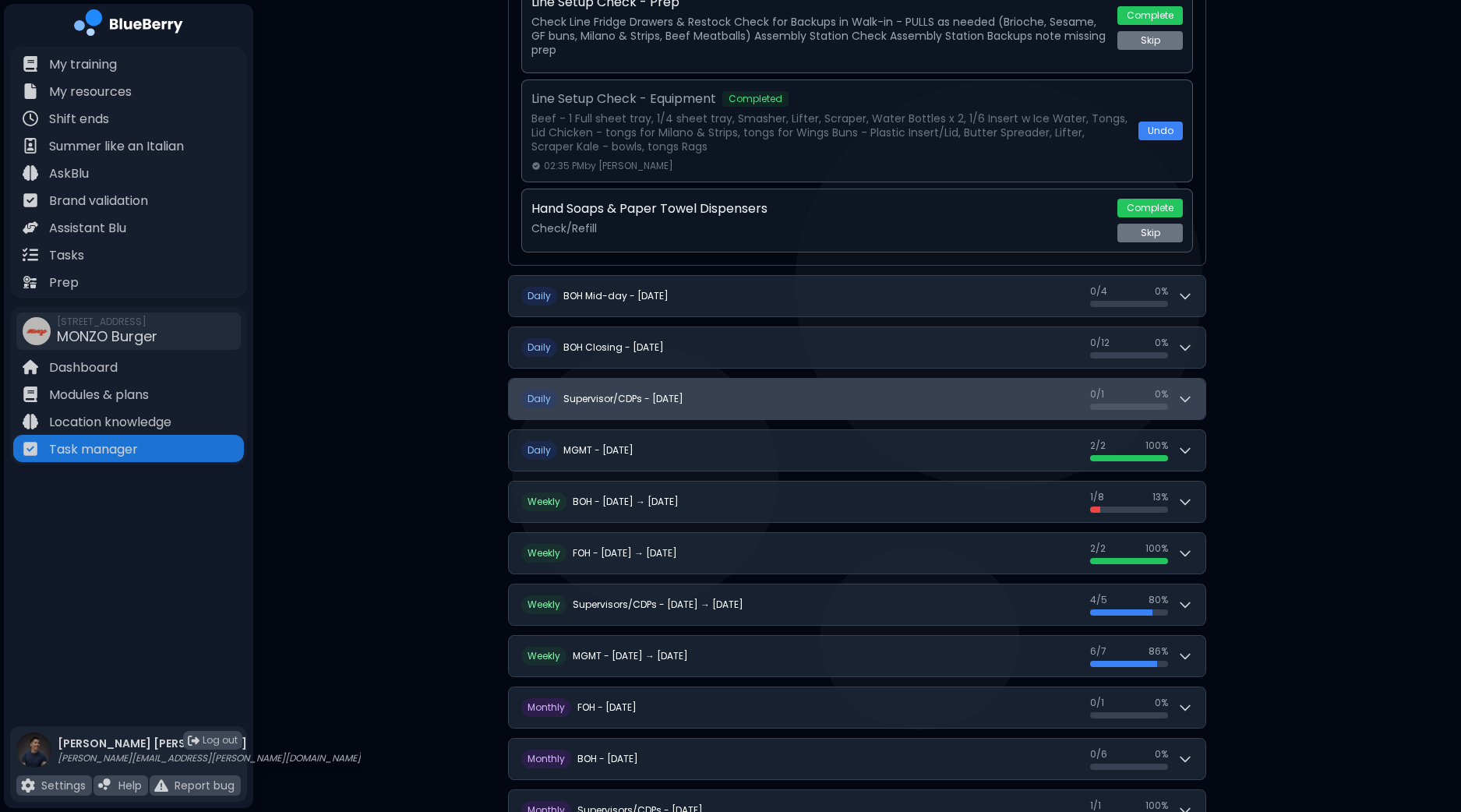
click at [1186, 394] on icon at bounding box center [1185, 399] width 16 height 16
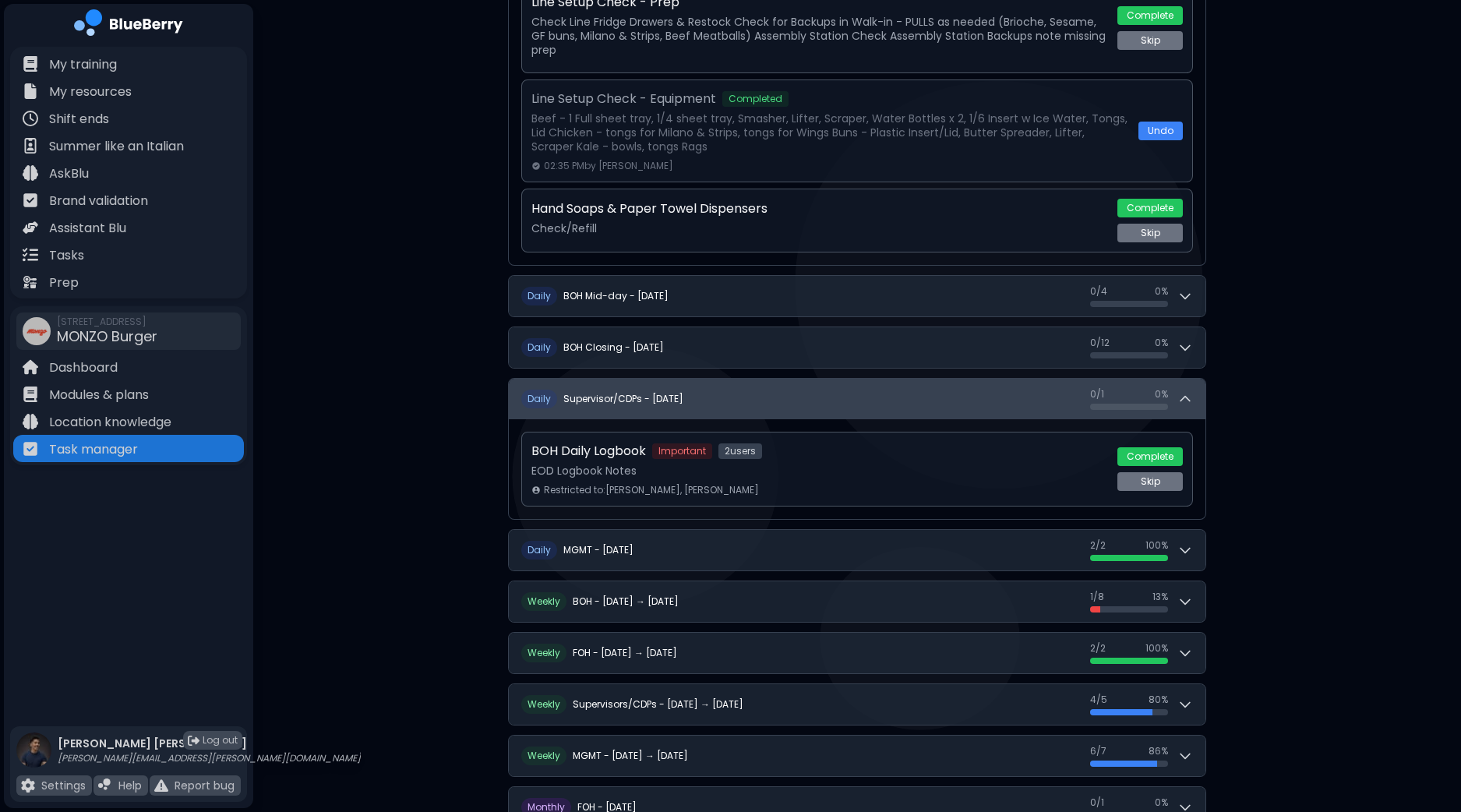
click at [1186, 394] on icon at bounding box center [1185, 399] width 16 height 16
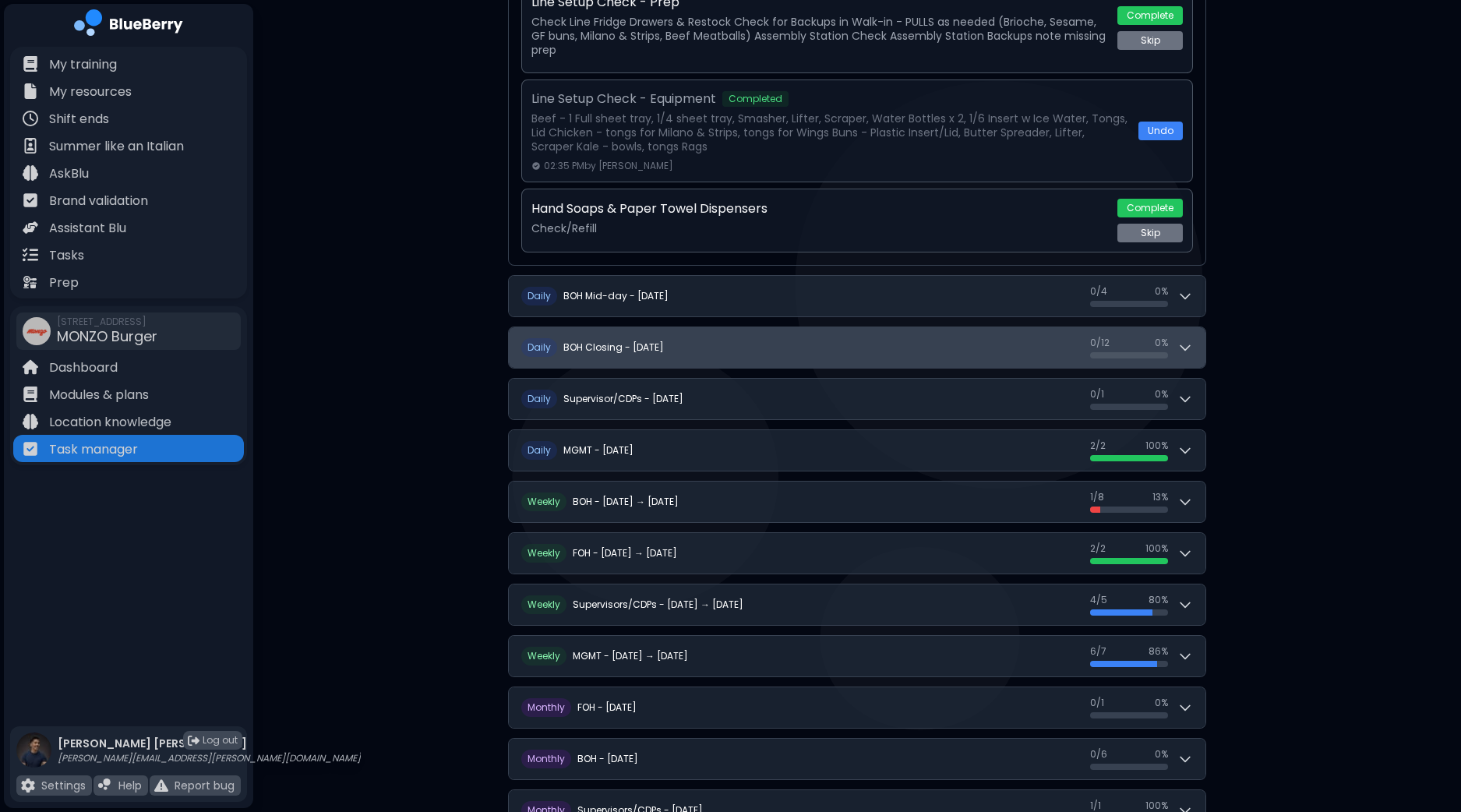
click at [1196, 350] on button "D aily BOH Closing - Sunday, September 28 0 / 12 0 / 12 0 %" at bounding box center [857, 348] width 696 height 40
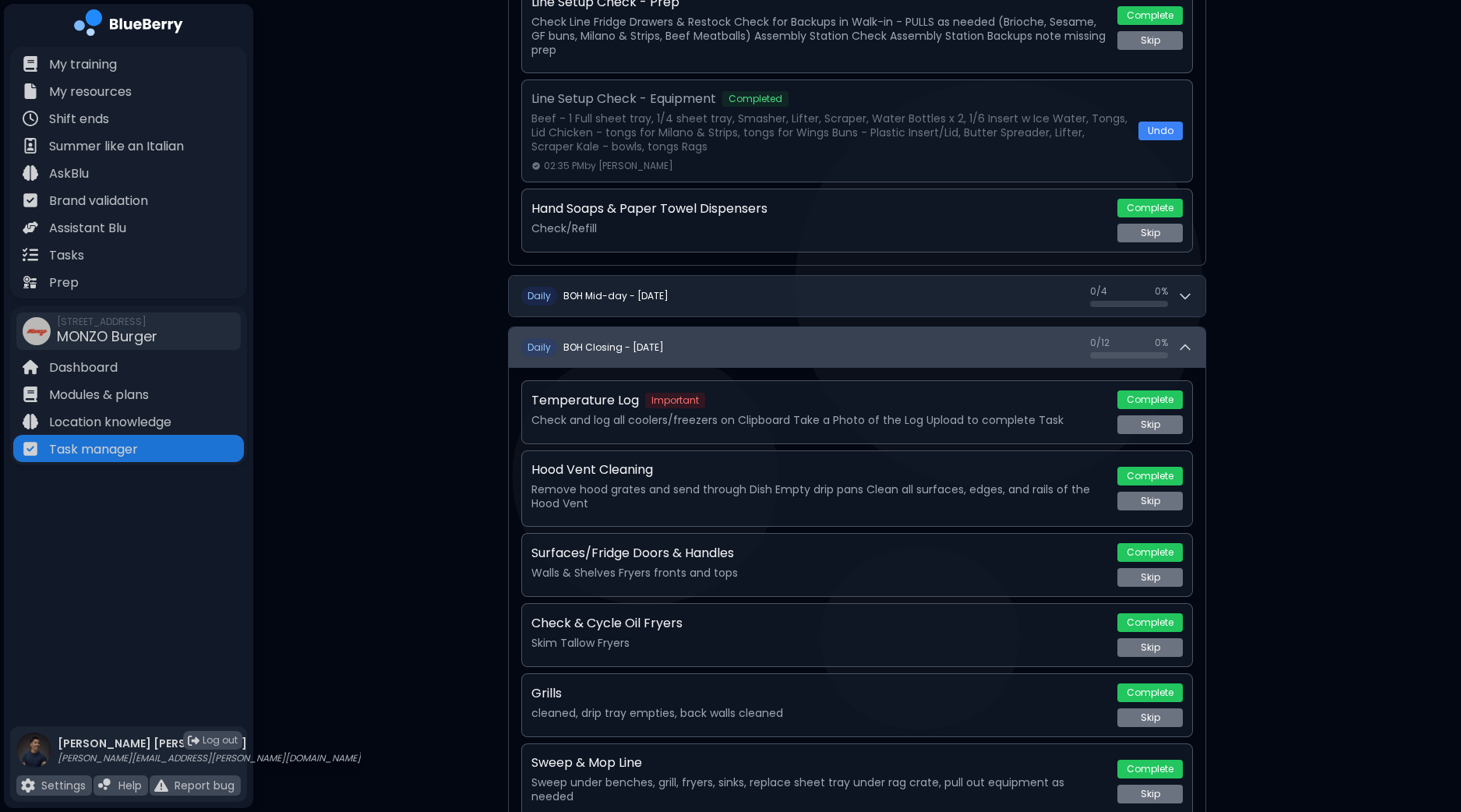
click at [1196, 350] on button "D aily BOH Closing - Sunday, September 28 0 / 12 0 / 12 0 %" at bounding box center [857, 348] width 696 height 40
